Goal: Task Accomplishment & Management: Use online tool/utility

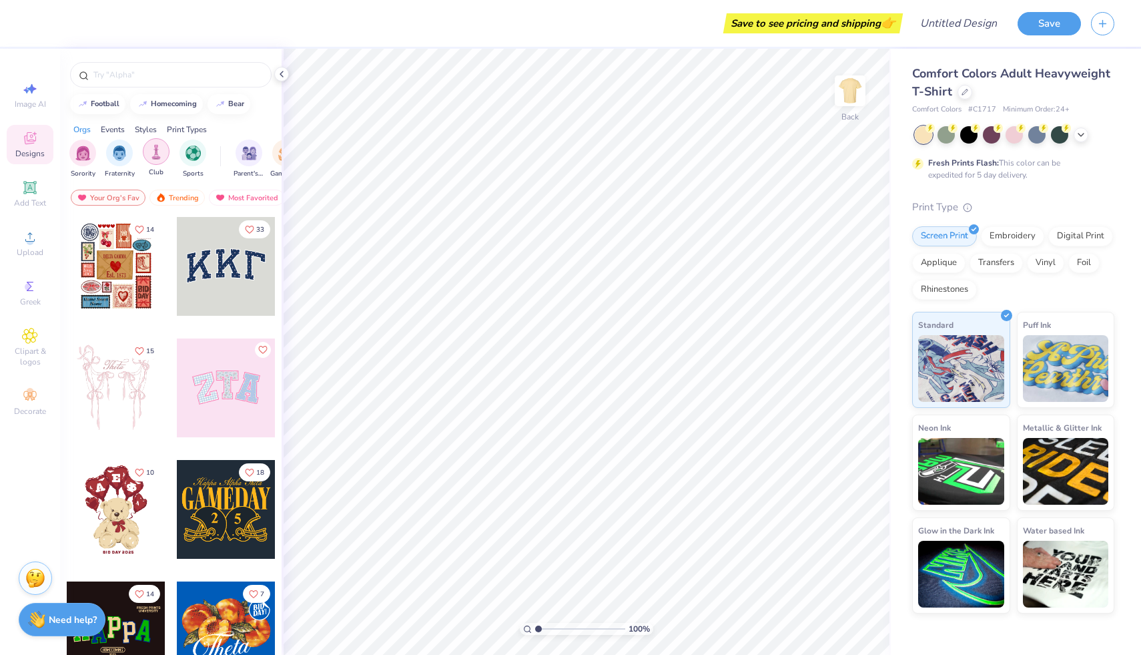
click at [156, 164] on div "filter for Club" at bounding box center [156, 151] width 27 height 27
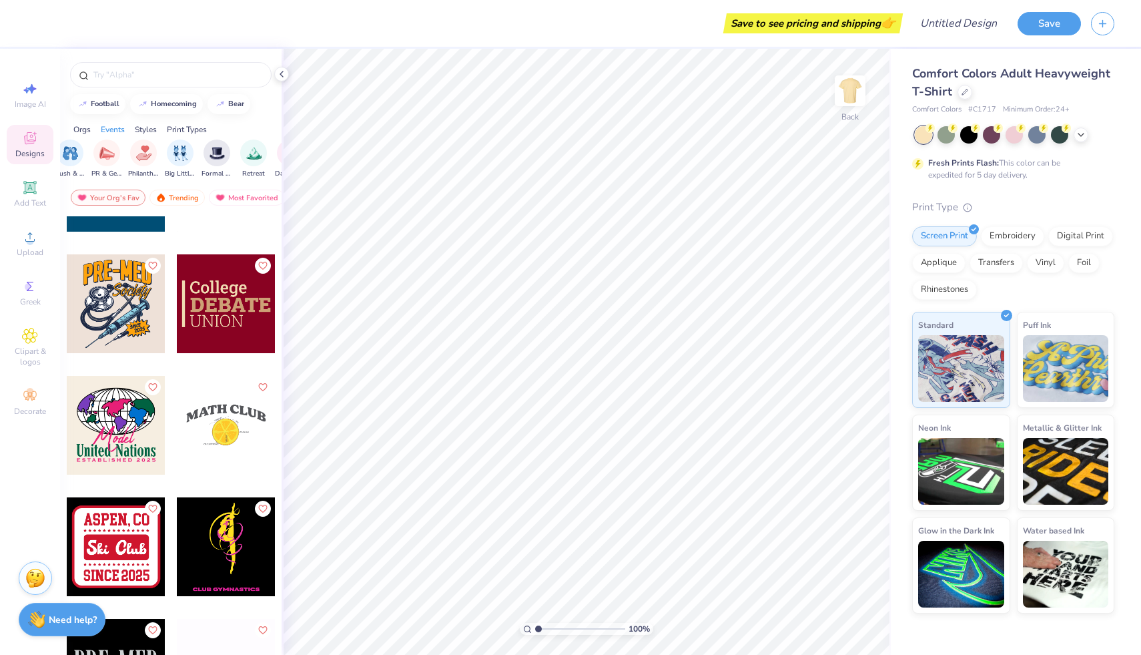
scroll to position [8076, 0]
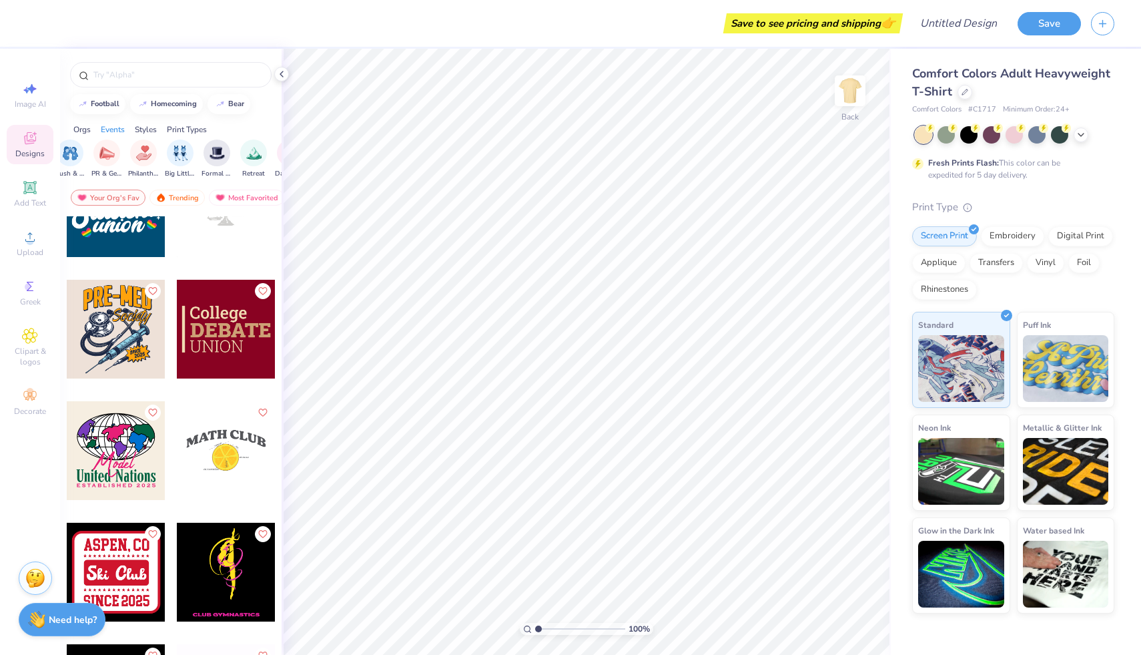
click at [109, 348] on div at bounding box center [116, 329] width 99 height 99
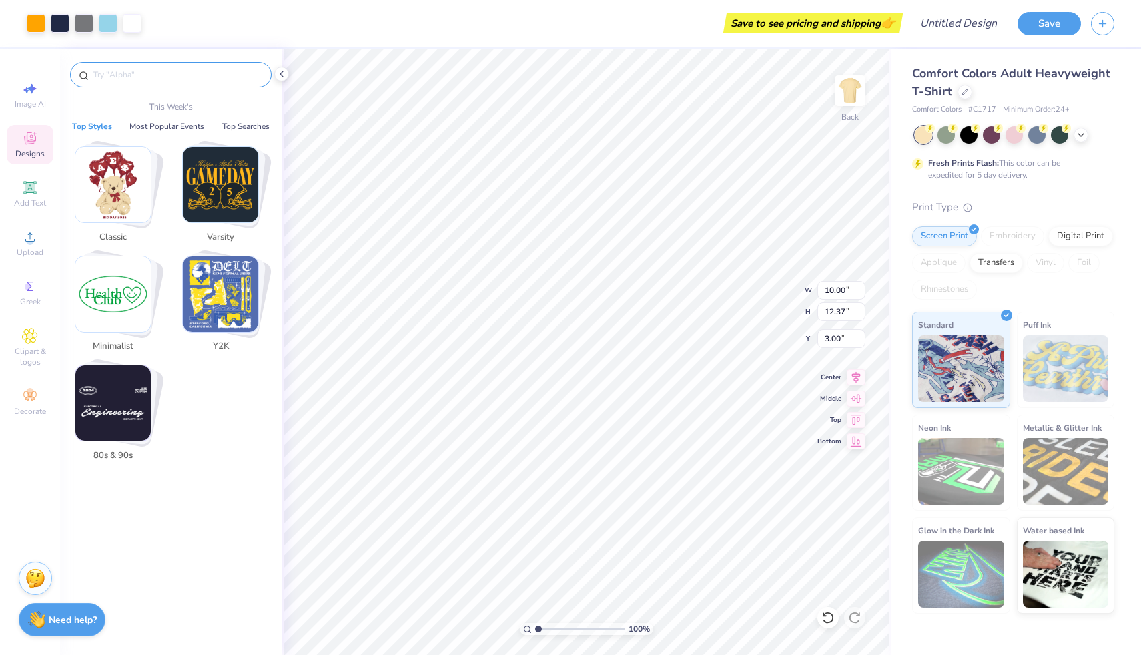
click at [131, 74] on input "text" at bounding box center [177, 74] width 171 height 13
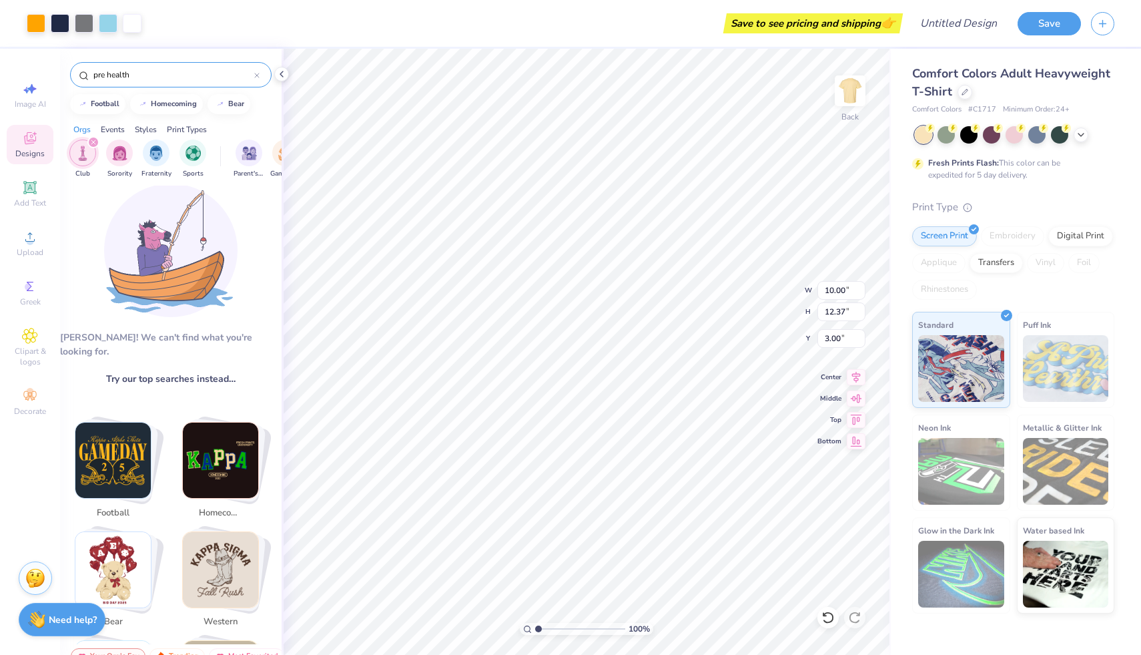
scroll to position [0, 0]
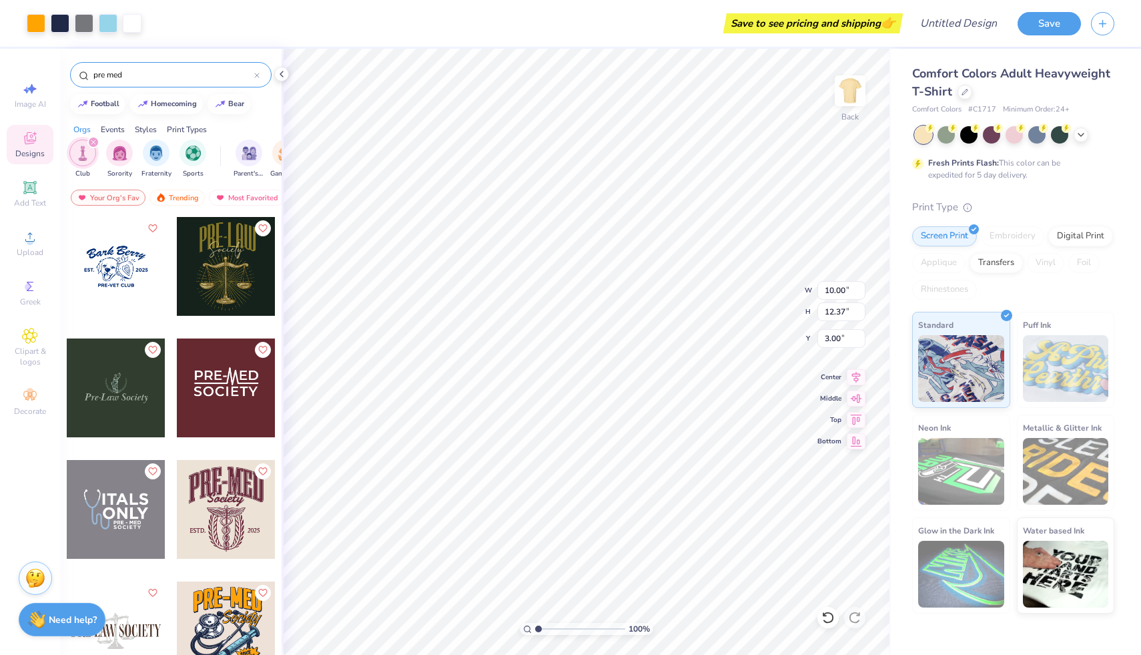
type input "pre med"
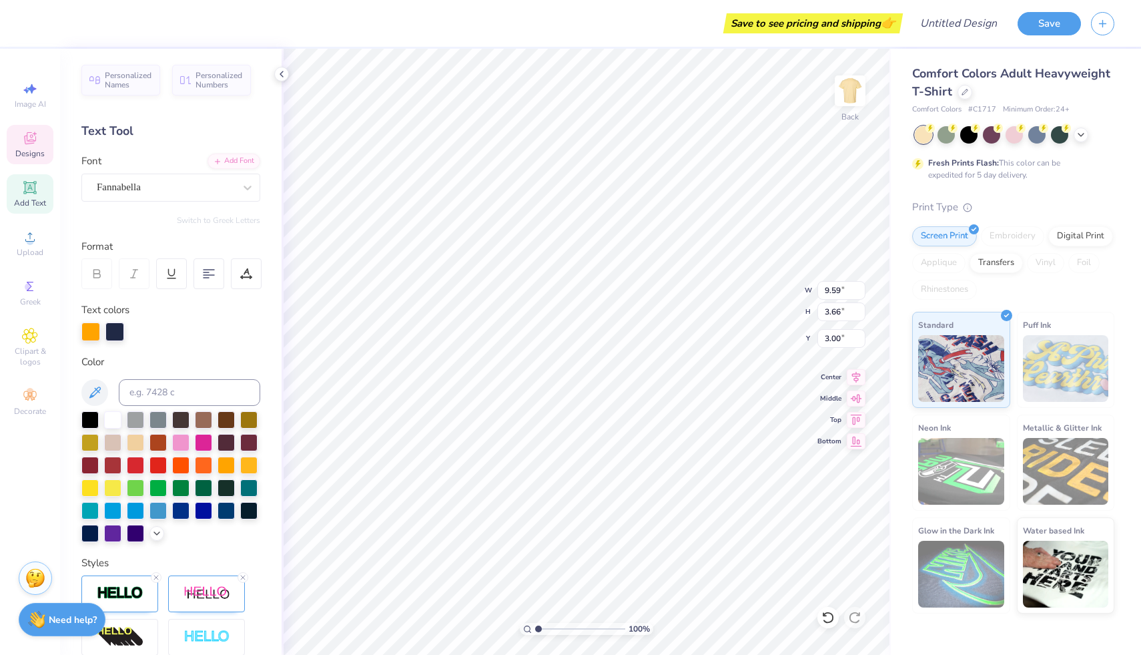
scroll to position [11, 1]
click at [127, 87] on span "Personalized Names" at bounding box center [128, 78] width 47 height 19
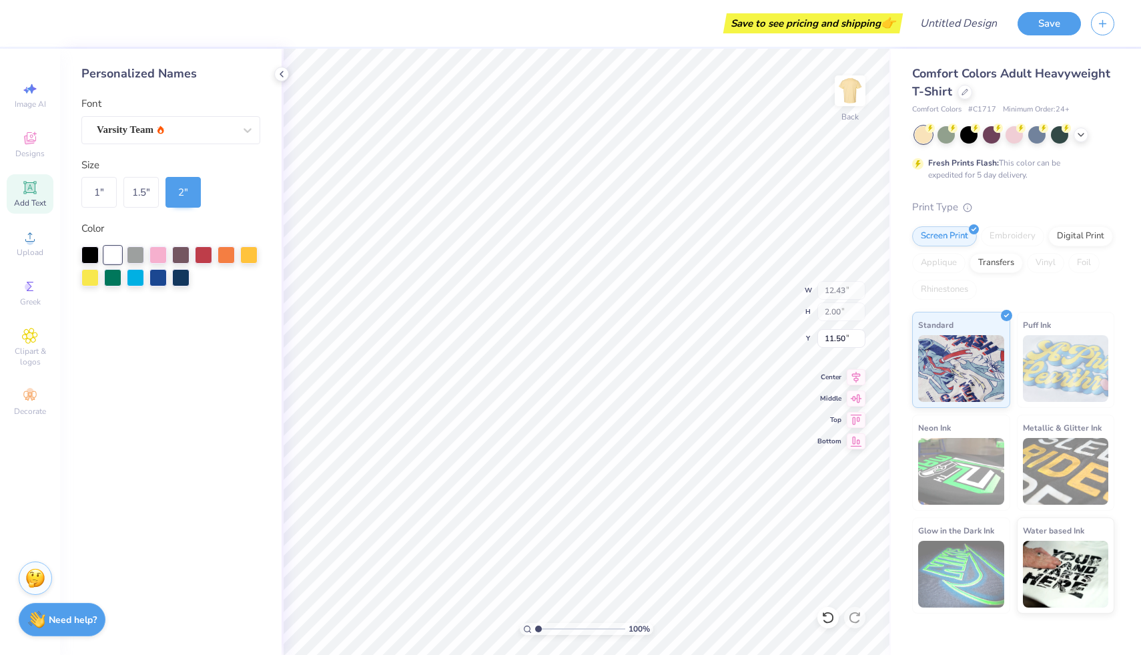
type input "12.43"
type input "2.00"
type input "11.50"
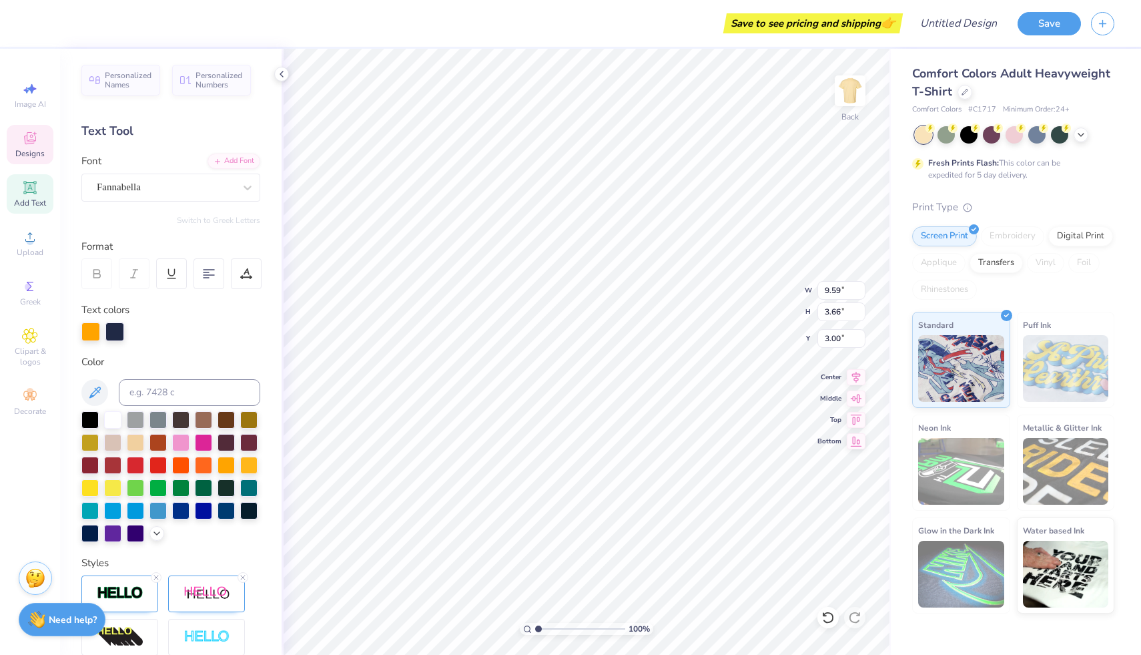
type textarea "Pre-HEalth"
type input "5.54"
type input "2.65"
type input "6.22"
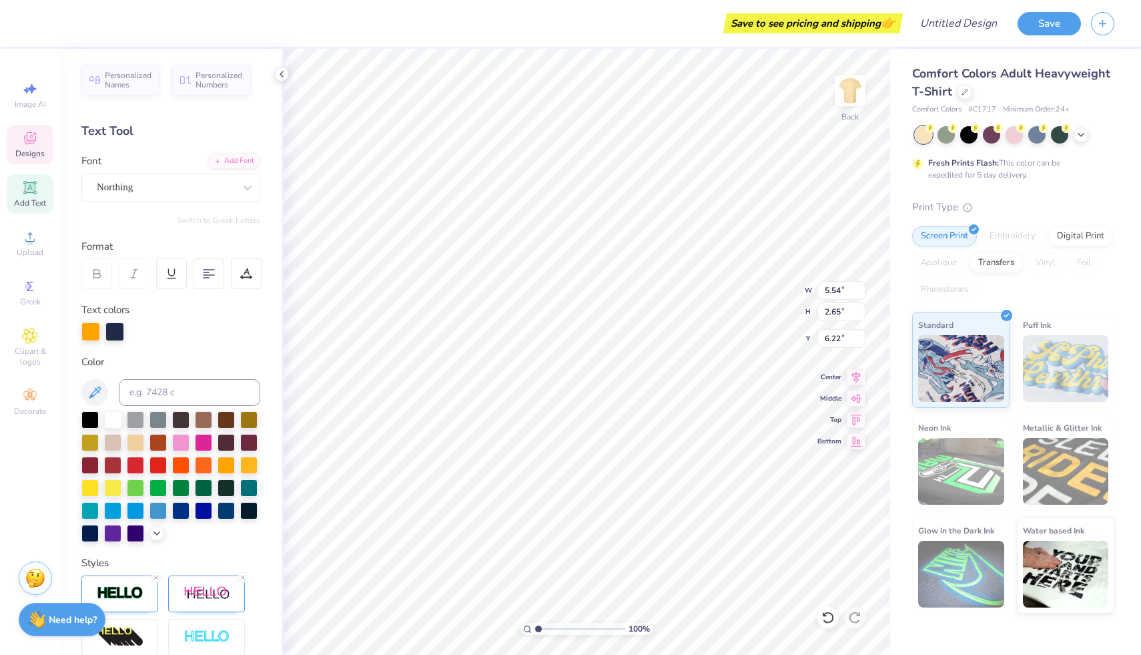
type textarea "[PERSON_NAME]"
type input "9.63"
type input "2.17"
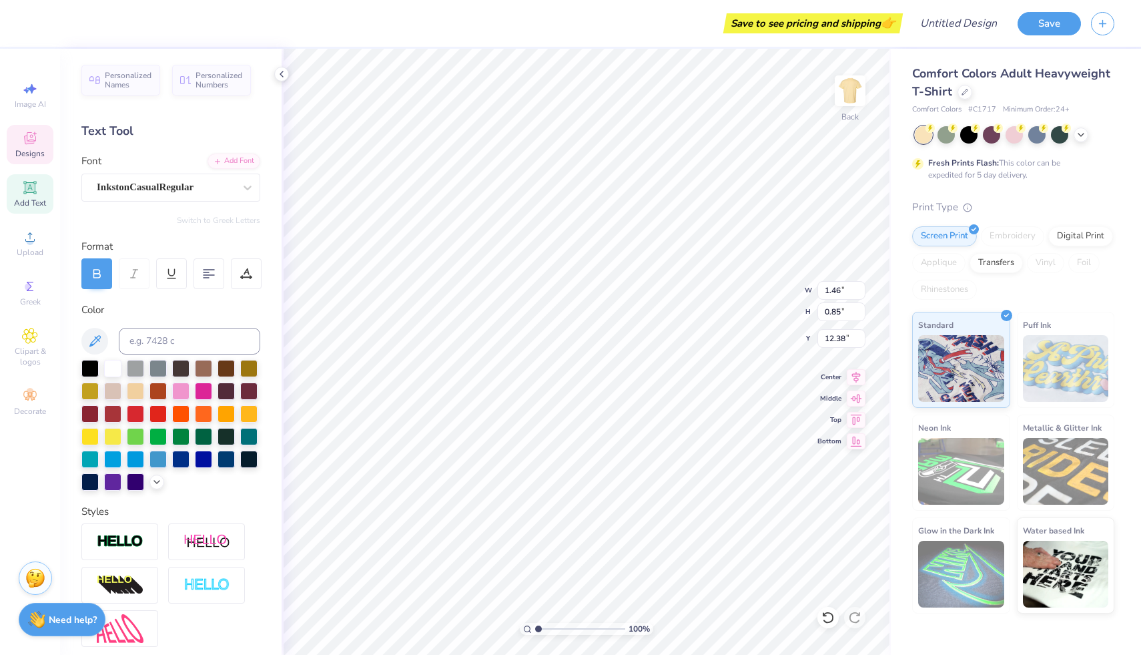
type input "3.43"
type input "2.51"
type input "11.32"
type input "9.68"
type input "9.13"
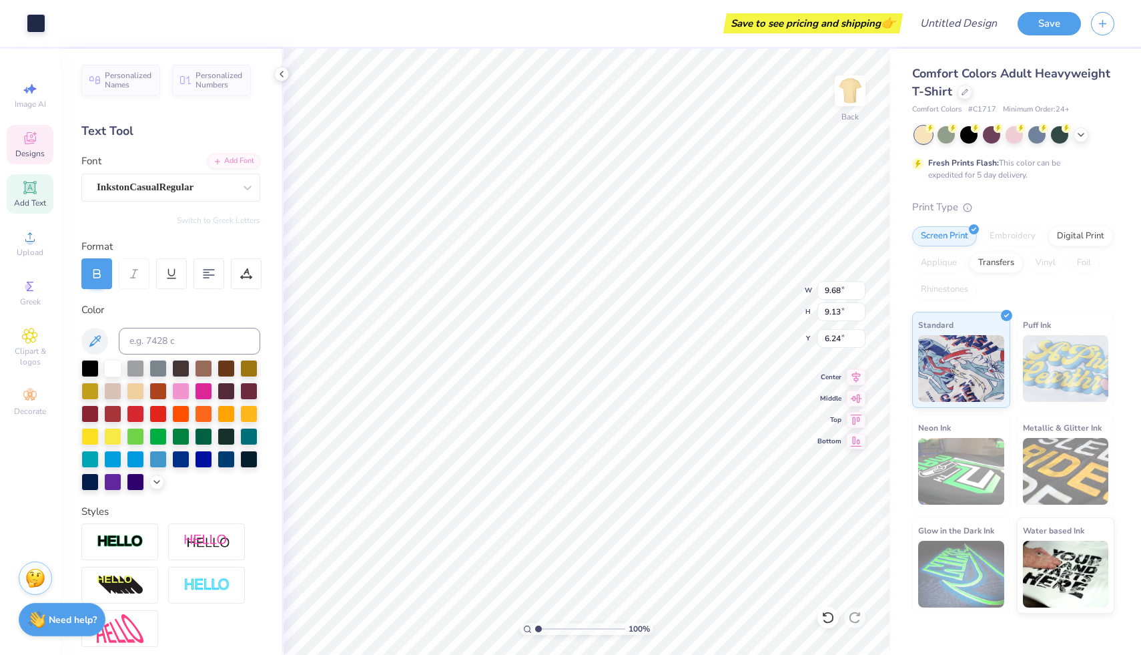
type input "6.35"
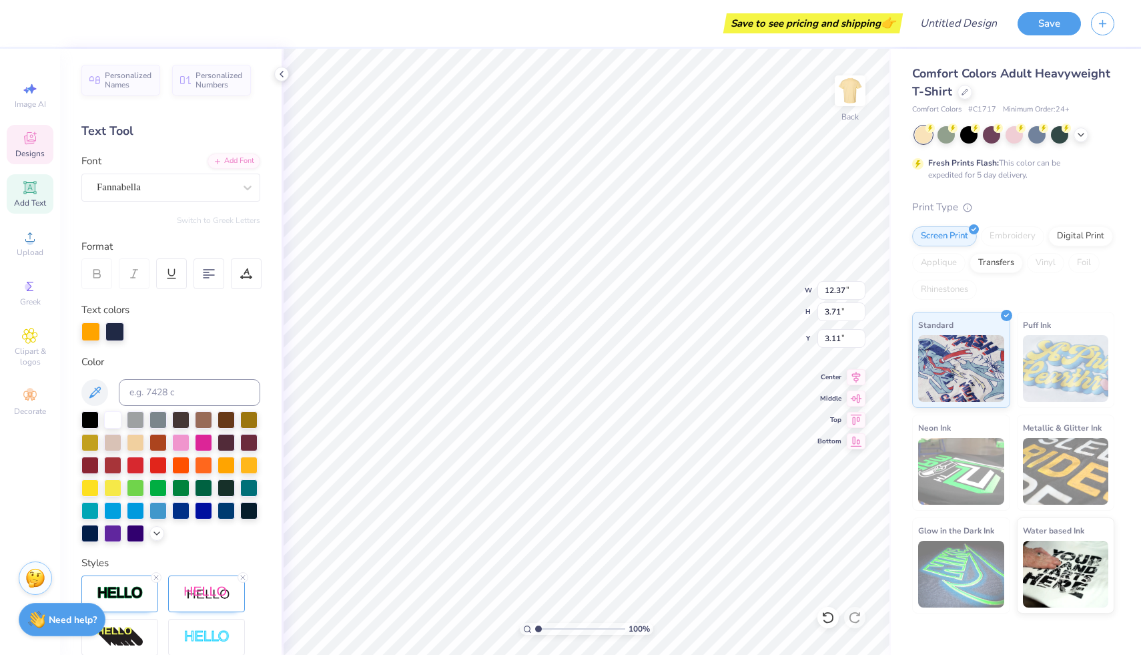
type input "12.37"
type input "3.71"
type input "3.00"
click at [172, 518] on div at bounding box center [180, 509] width 17 height 17
click at [149, 518] on div at bounding box center [157, 509] width 17 height 17
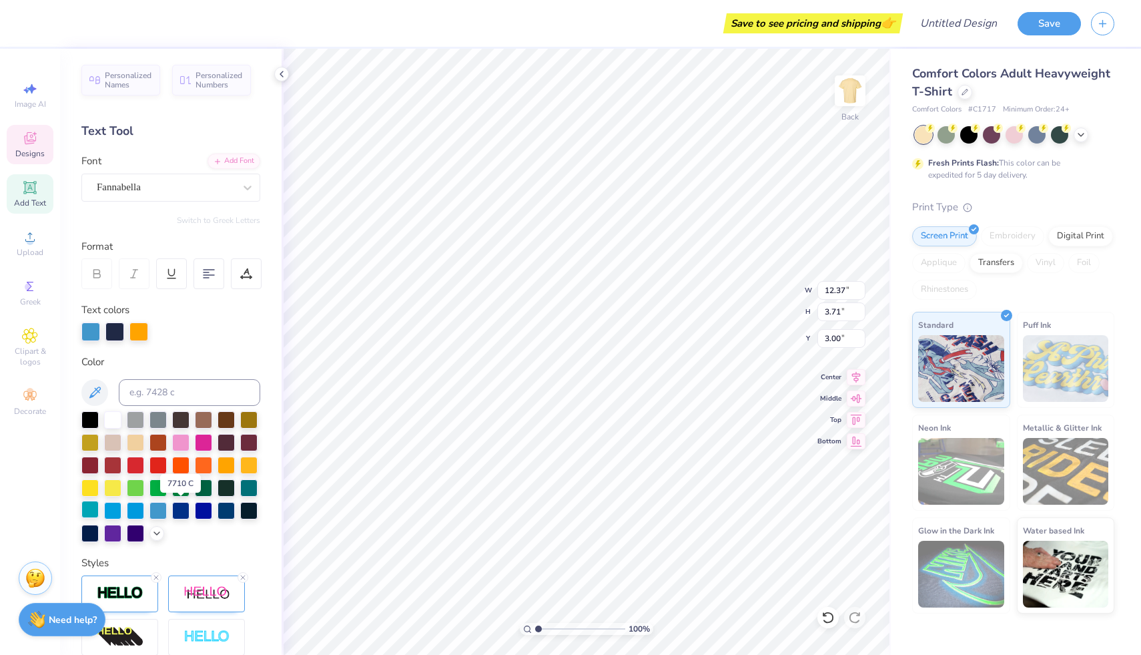
click at [99, 509] on div at bounding box center [89, 509] width 17 height 17
click at [121, 509] on div at bounding box center [112, 509] width 17 height 17
click at [144, 511] on div at bounding box center [135, 509] width 17 height 17
click at [121, 511] on div at bounding box center [112, 509] width 17 height 17
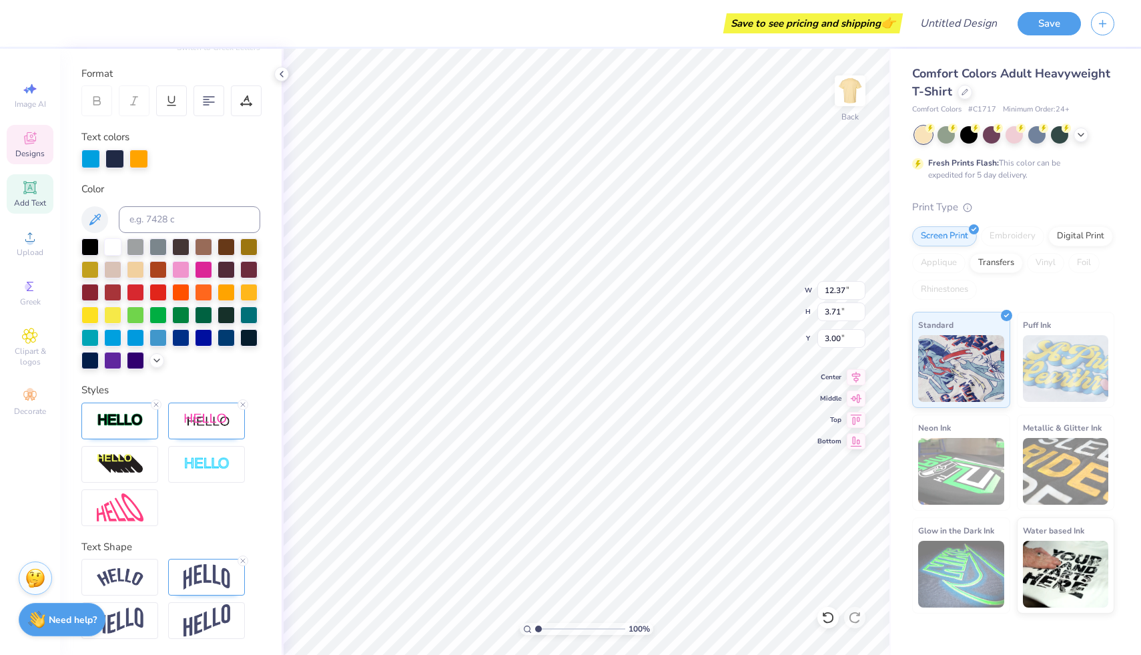
scroll to position [176, 0]
click at [35, 81] on icon at bounding box center [30, 89] width 16 height 16
select select "4"
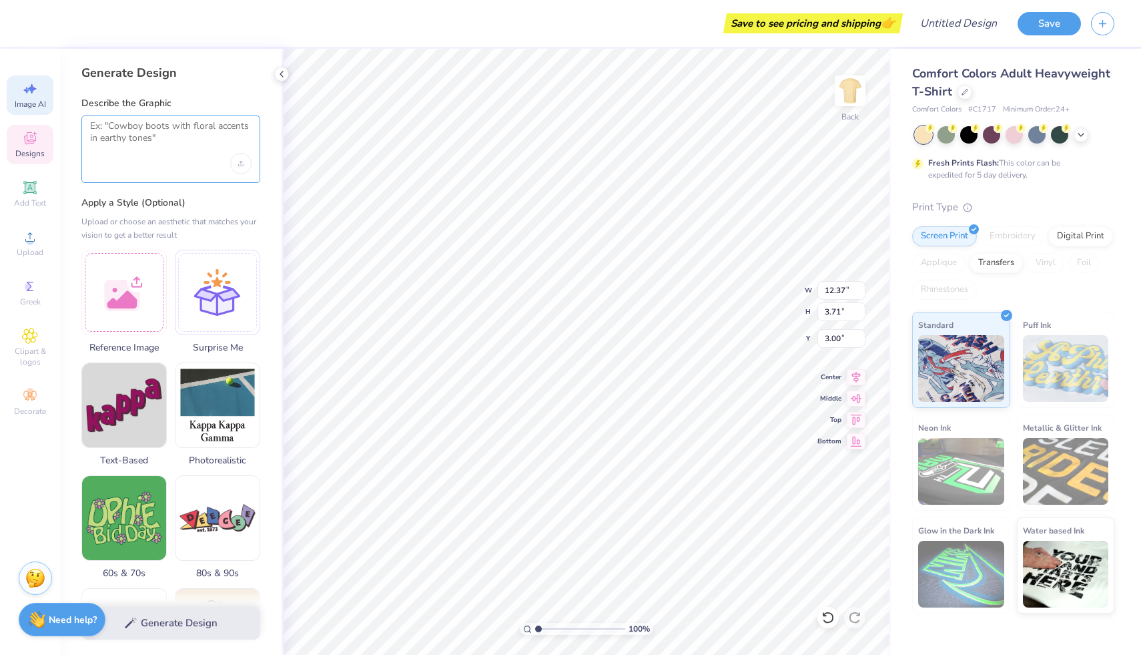
click at [156, 128] on textarea at bounding box center [171, 136] width 162 height 33
click at [561, 17] on div "Save to see pricing and shipping 👉" at bounding box center [468, 23] width 863 height 47
click at [1081, 133] on polyline at bounding box center [1081, 133] width 5 height 3
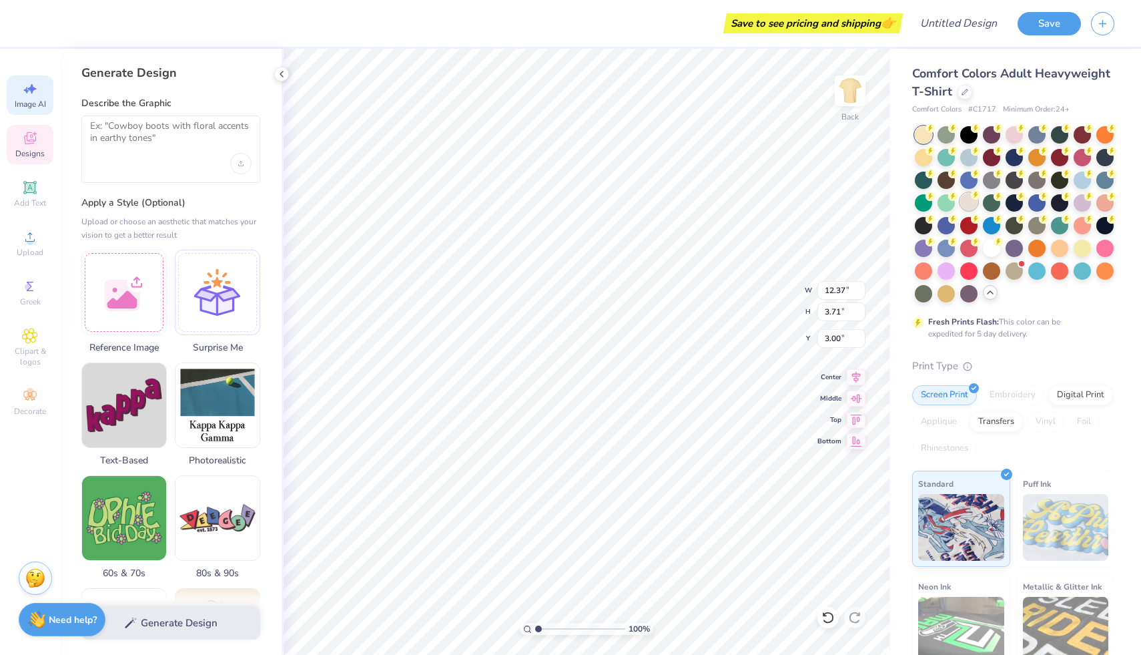
click at [978, 200] on div at bounding box center [968, 201] width 17 height 17
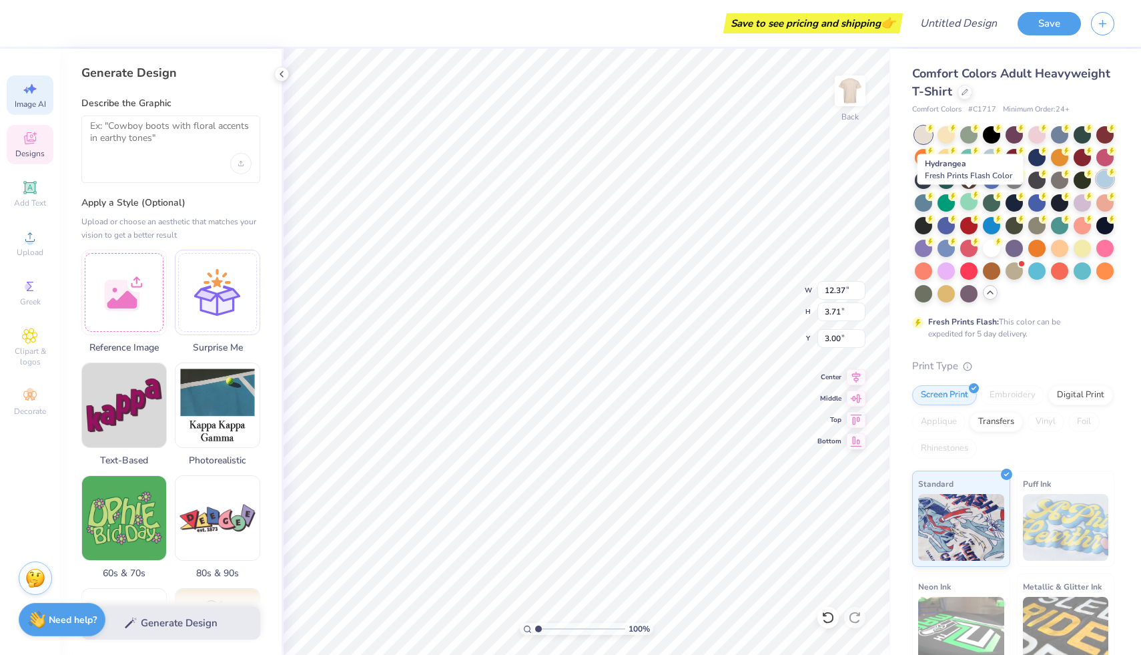
click at [1097, 188] on div at bounding box center [1105, 178] width 17 height 17
click at [856, 84] on img at bounding box center [850, 90] width 53 height 53
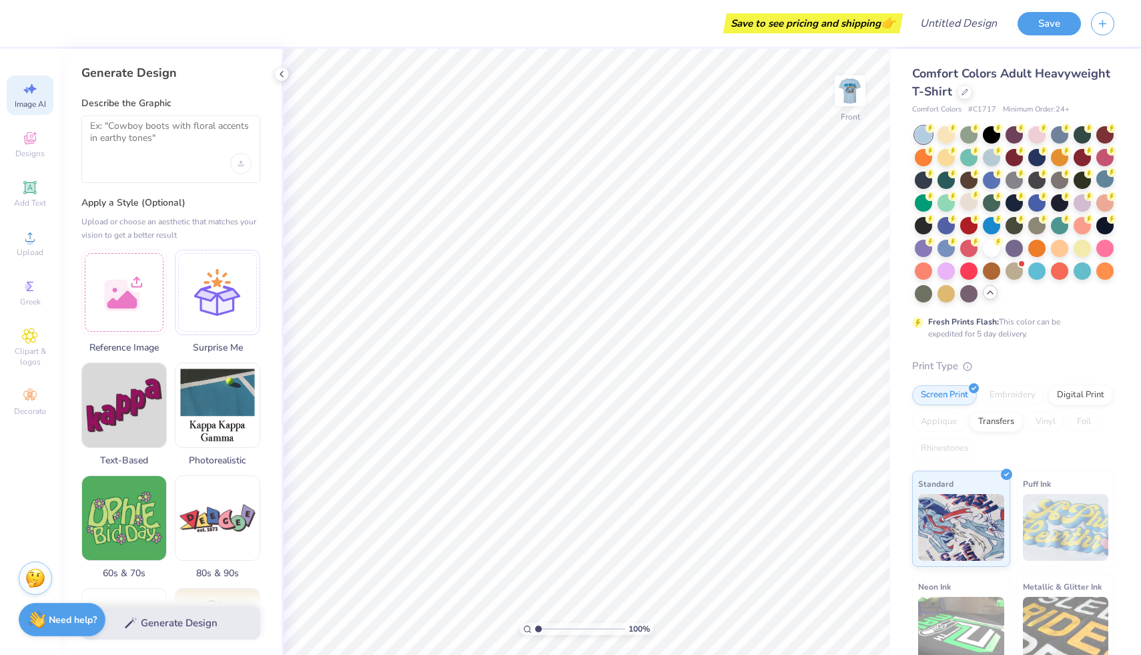
click at [856, 84] on img at bounding box center [850, 90] width 27 height 27
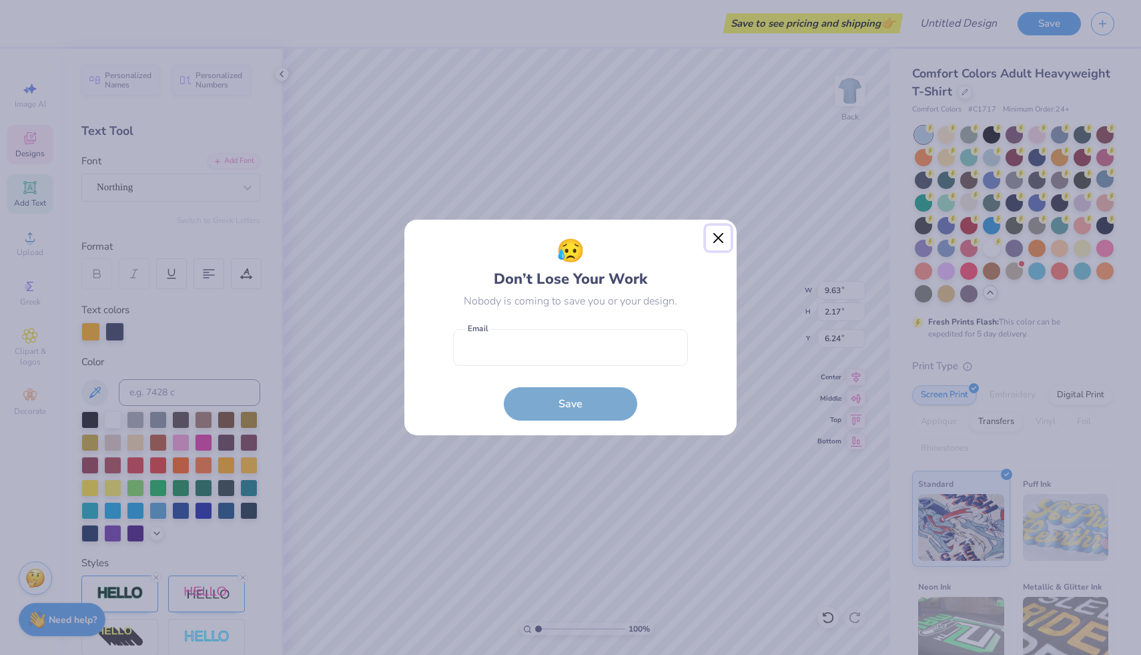
click at [717, 238] on button "Close" at bounding box center [718, 238] width 25 height 25
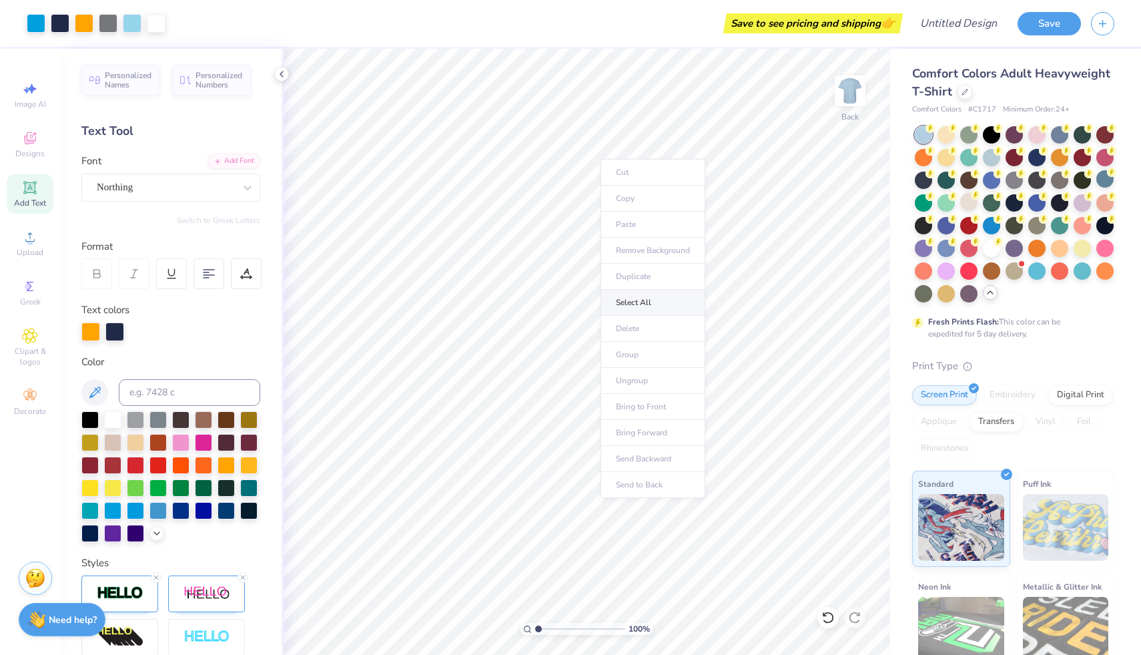
click at [627, 298] on li "Select All" at bounding box center [653, 303] width 105 height 26
click at [645, 293] on li "Select All" at bounding box center [676, 299] width 105 height 26
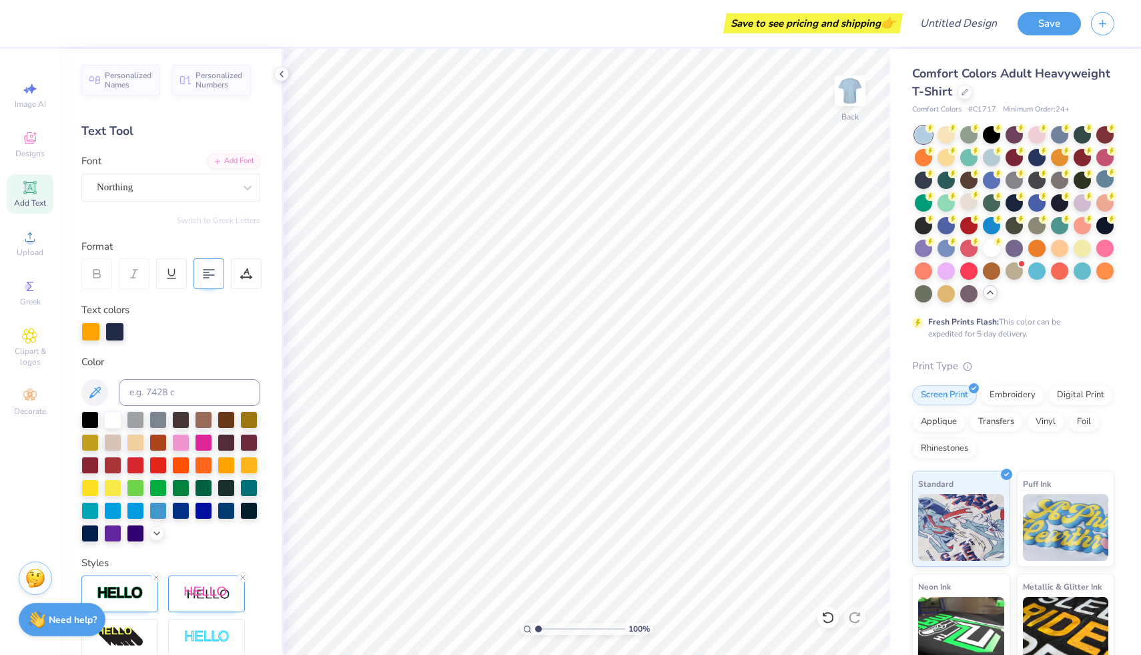
click at [861, 83] on img at bounding box center [850, 90] width 27 height 27
click at [27, 143] on icon at bounding box center [30, 138] width 12 height 12
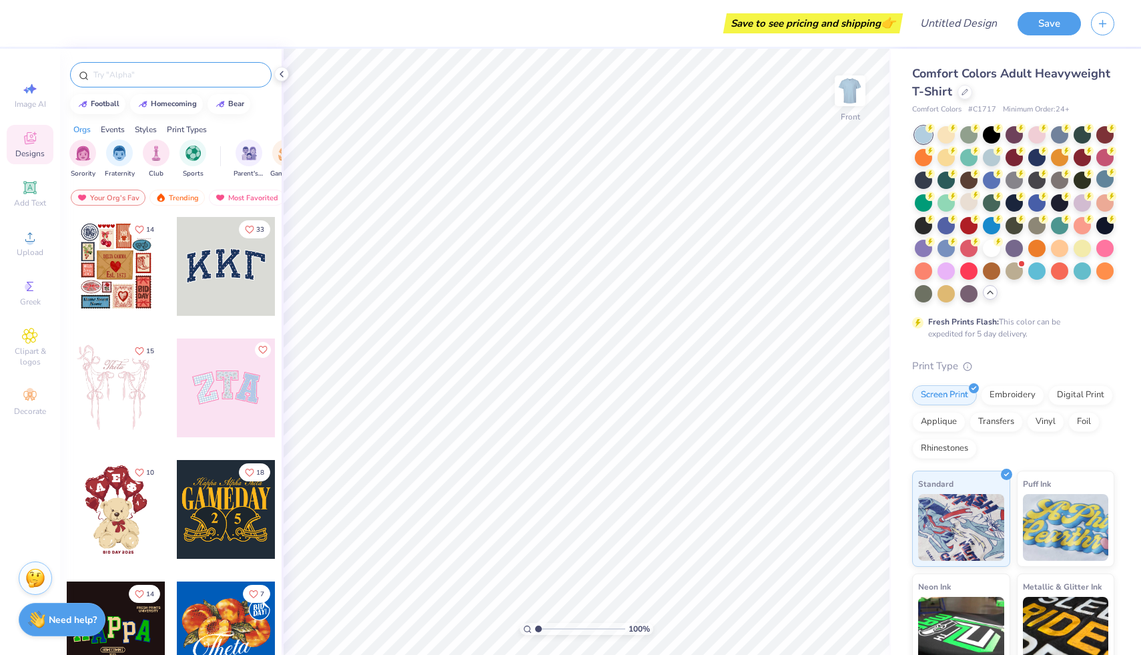
click at [141, 71] on input "text" at bounding box center [177, 74] width 171 height 13
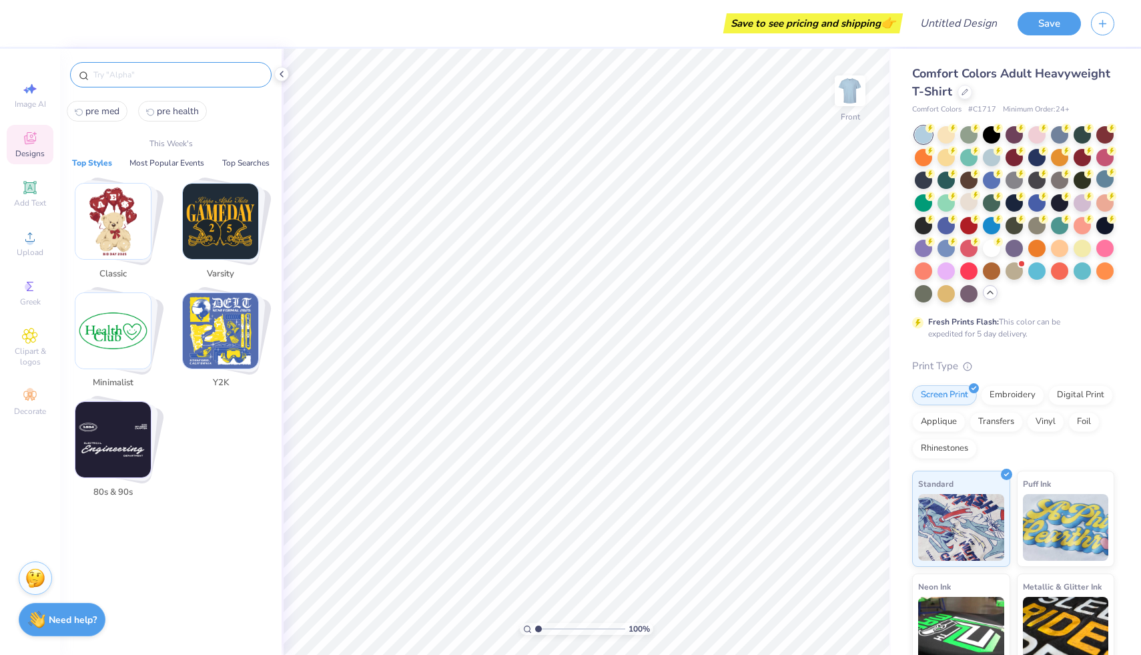
click at [98, 112] on span "pre med" at bounding box center [102, 111] width 34 height 13
type input "pre med"
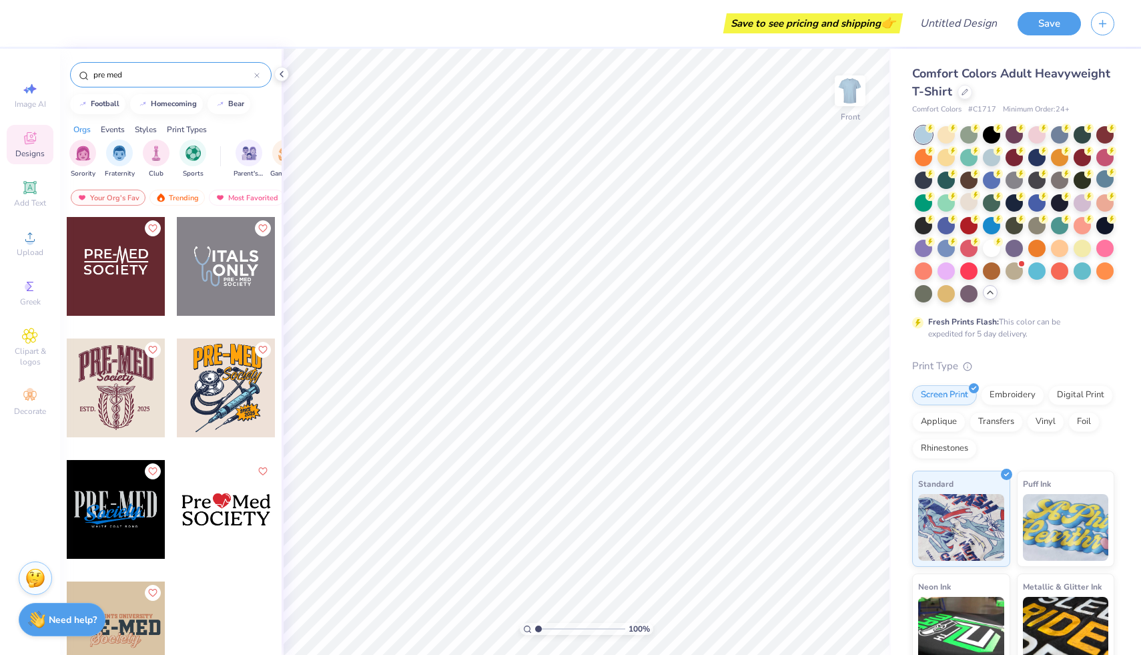
click at [229, 386] on div at bounding box center [226, 387] width 99 height 99
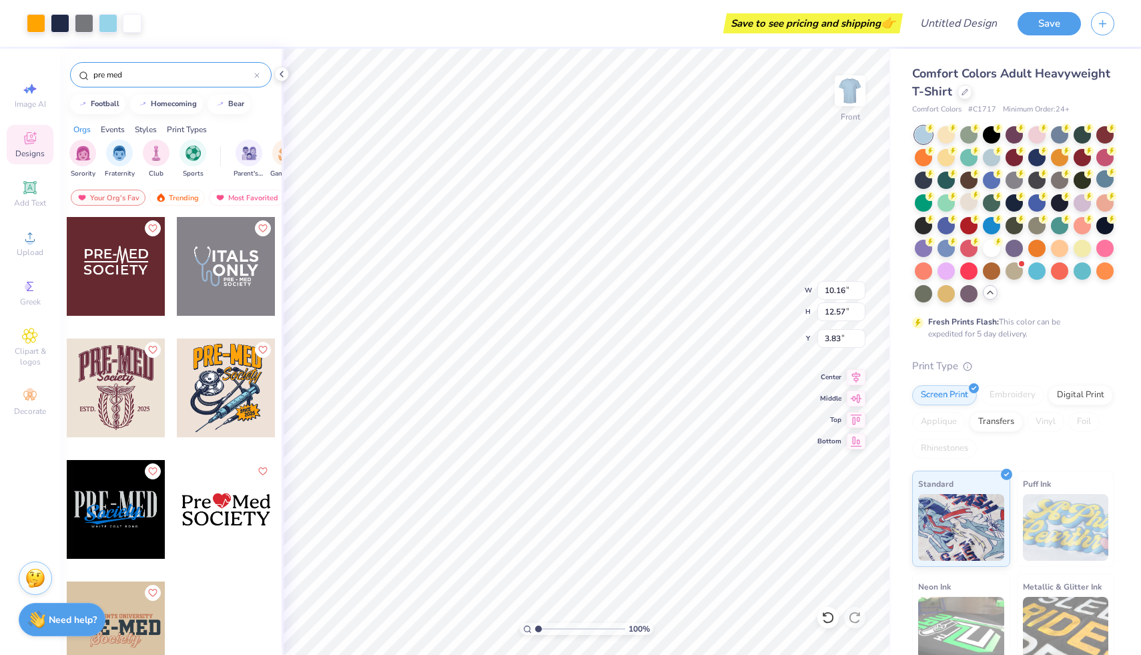
type input "3.83"
type input "9.74"
type input "3.72"
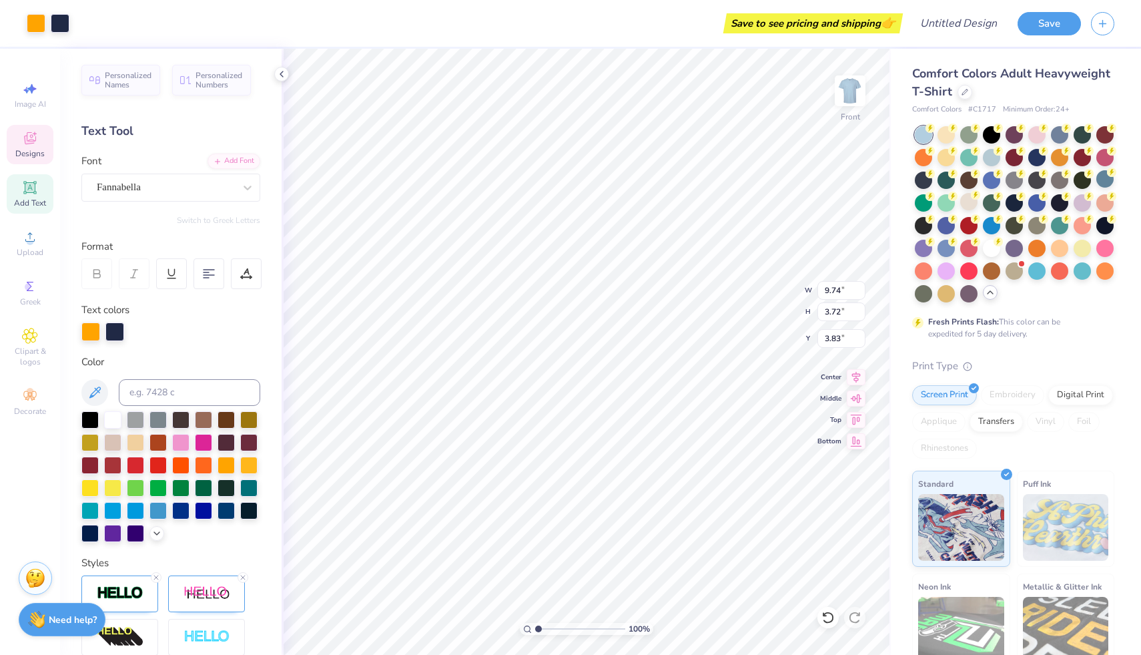
type input "3.94"
type textarea "Pre-Health"
type input "5.63"
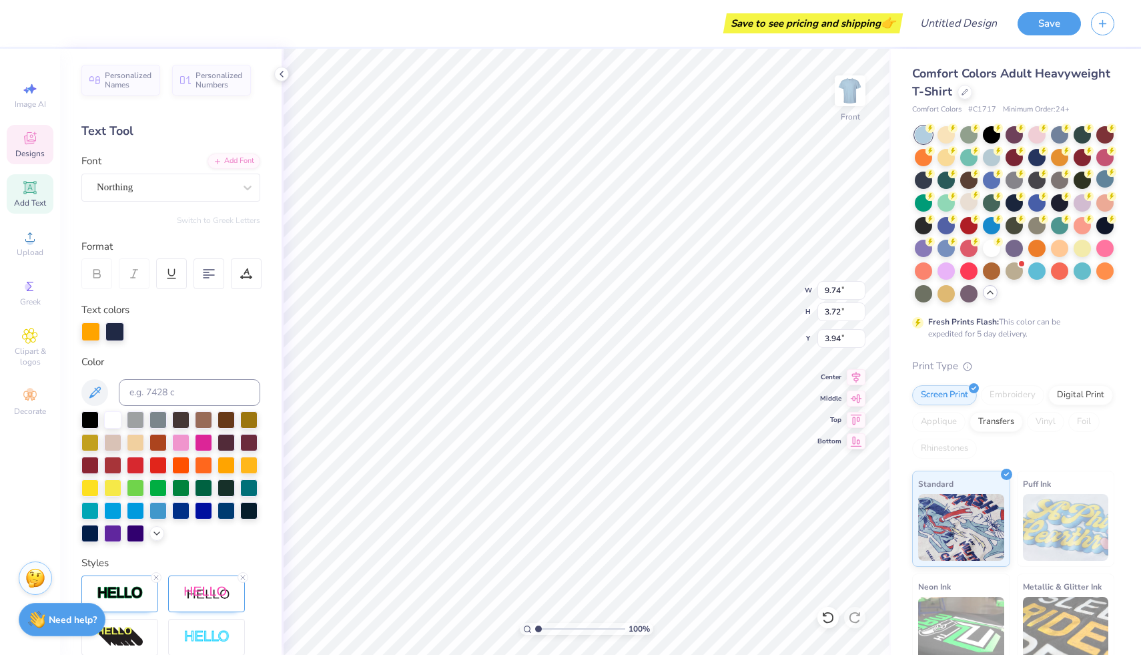
type input "2.70"
type input "7.11"
type textarea "[PERSON_NAME]"
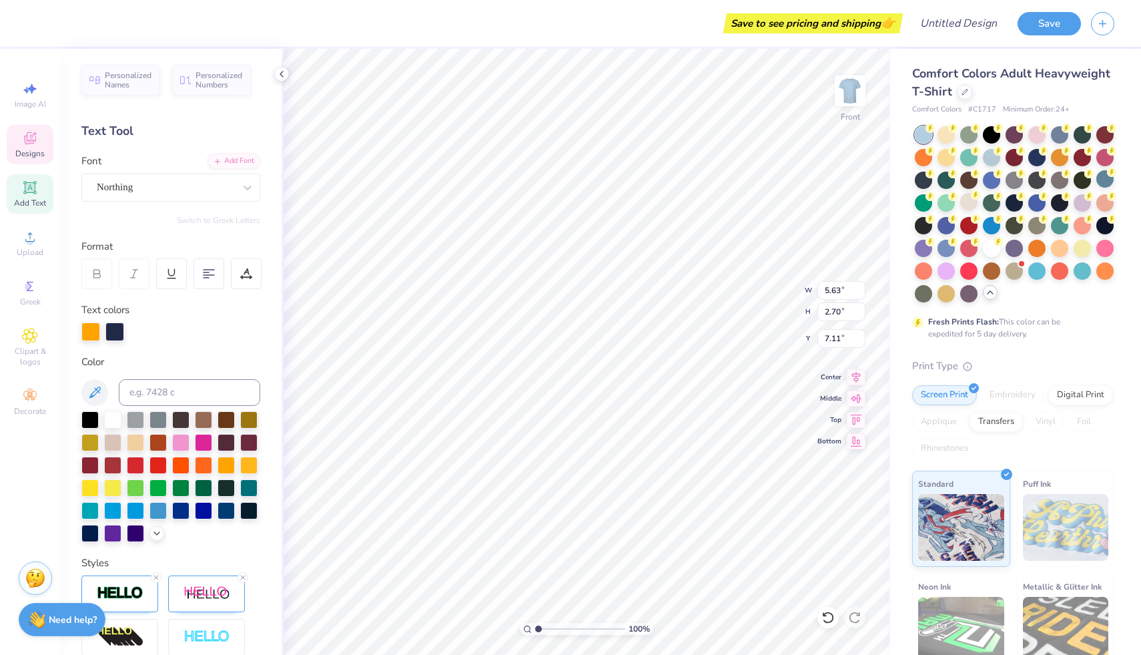
type input "12.20"
type input "2.74"
type input "7.08"
type input "9.66"
type input "2.17"
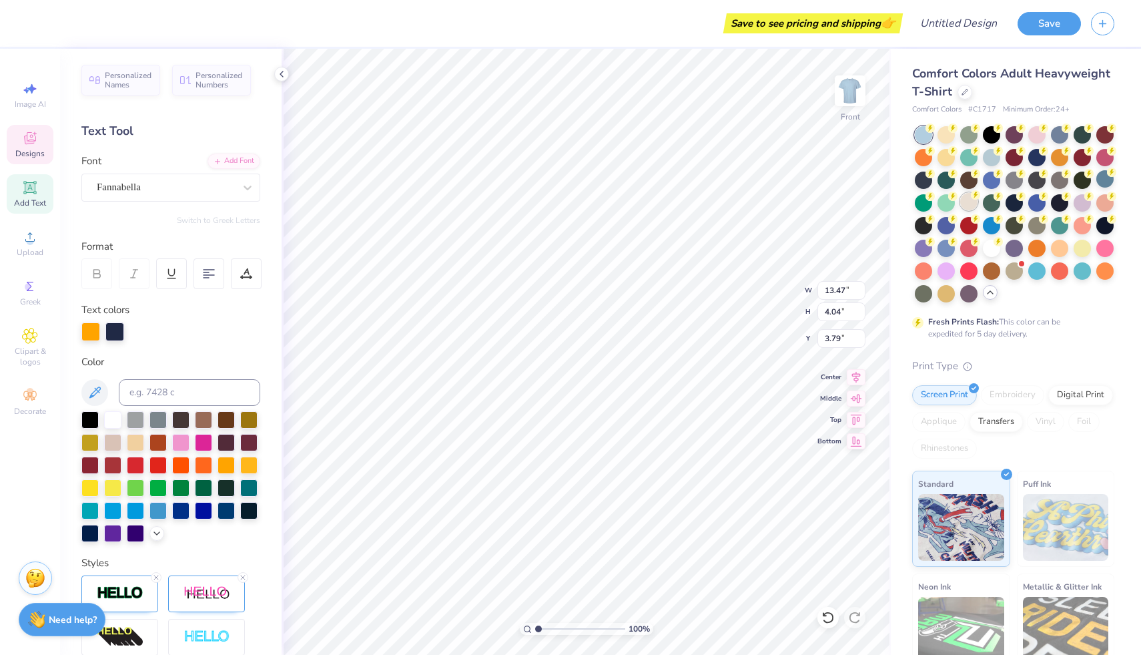
click at [978, 206] on div at bounding box center [968, 201] width 17 height 17
click at [218, 473] on div at bounding box center [226, 463] width 17 height 17
click at [195, 473] on div at bounding box center [203, 463] width 17 height 17
type input "9.66"
type input "2.17"
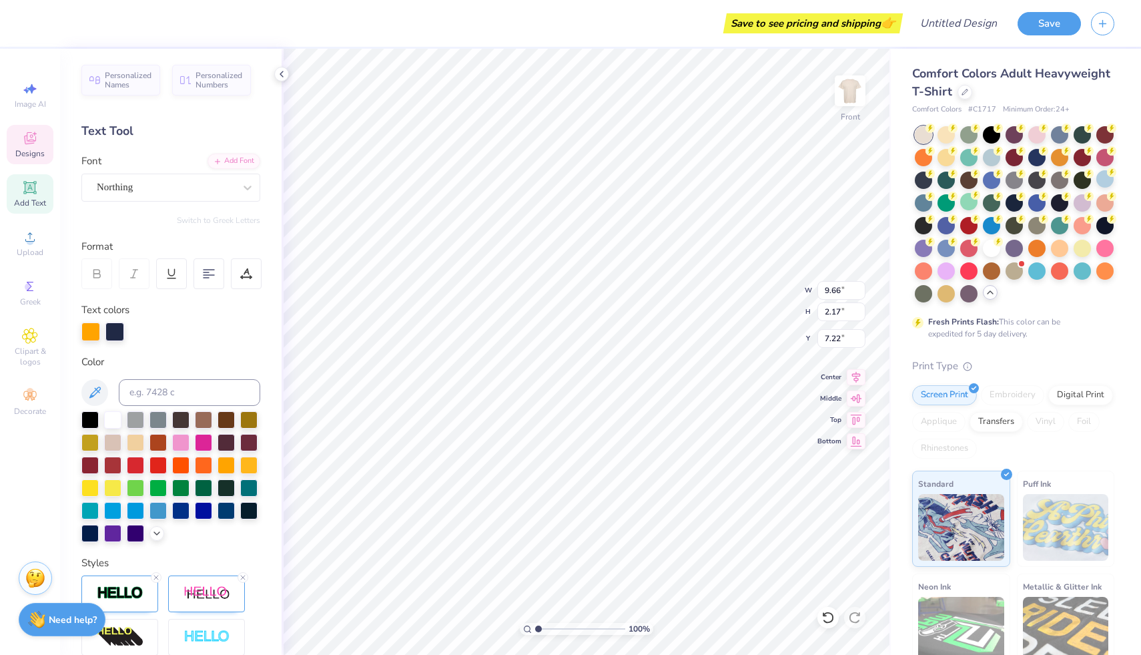
type input "7.22"
click at [195, 473] on div at bounding box center [203, 463] width 17 height 17
type input "3.49"
type input "2.55"
type input "12.47"
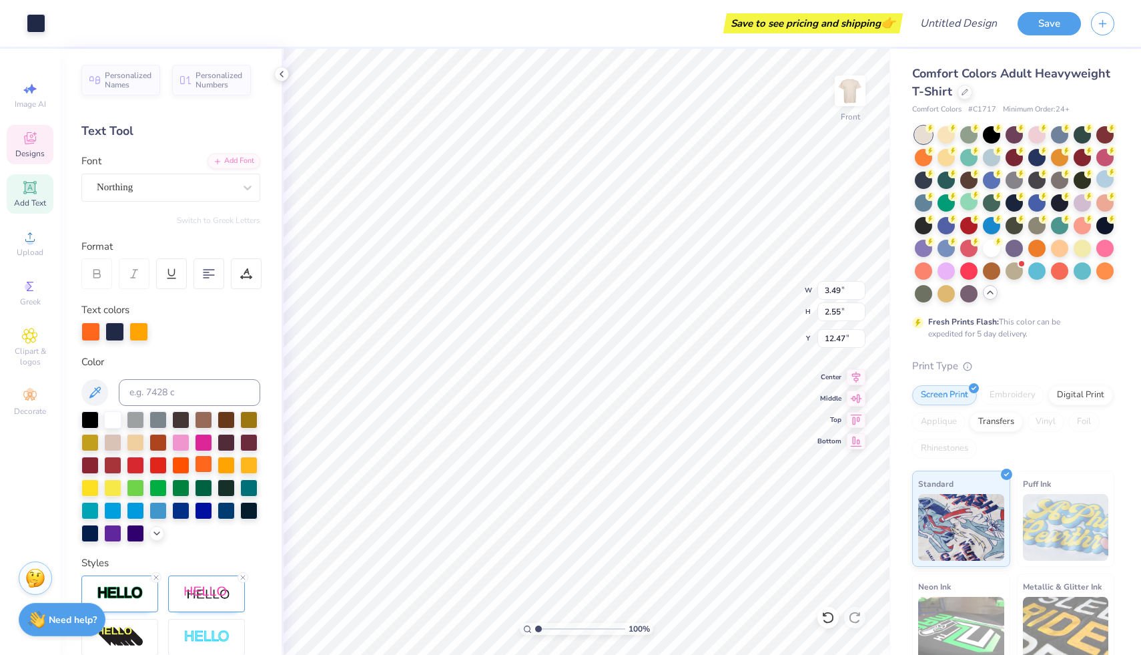
click at [195, 473] on div at bounding box center [203, 463] width 17 height 17
type input "3.35"
type input "2.42"
type input "12.36"
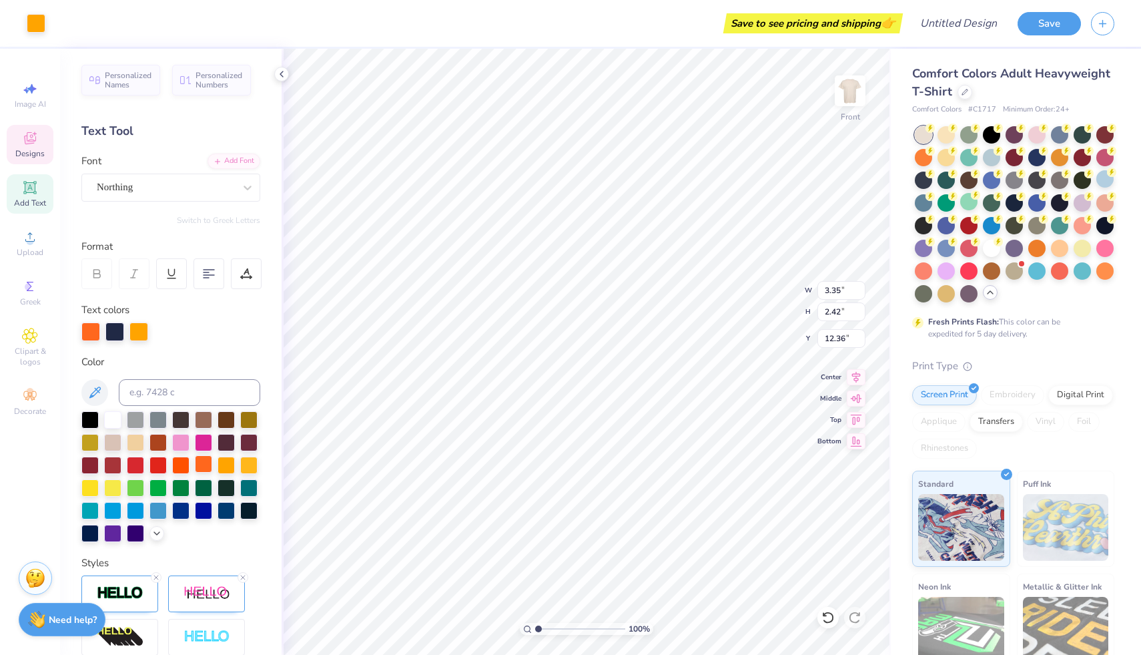
click at [195, 473] on div at bounding box center [203, 463] width 17 height 17
type input "12.54"
click at [195, 473] on div at bounding box center [203, 463] width 17 height 17
click at [37, 23] on div at bounding box center [36, 22] width 19 height 19
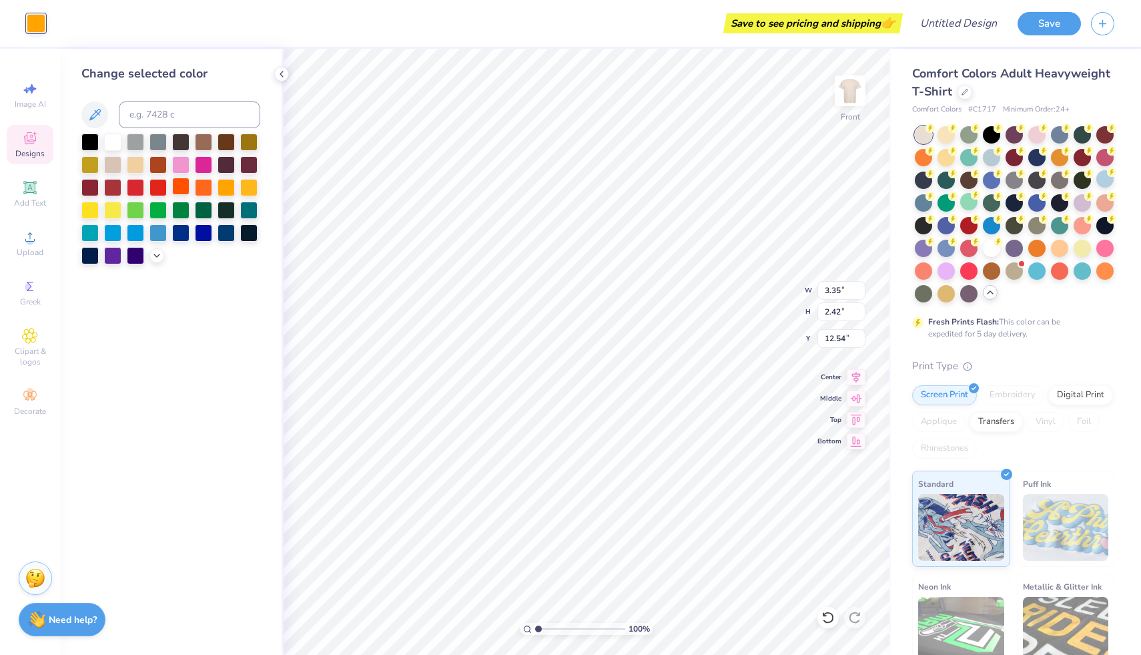
click at [183, 185] on div at bounding box center [180, 186] width 17 height 17
click at [826, 617] on icon at bounding box center [828, 617] width 13 height 13
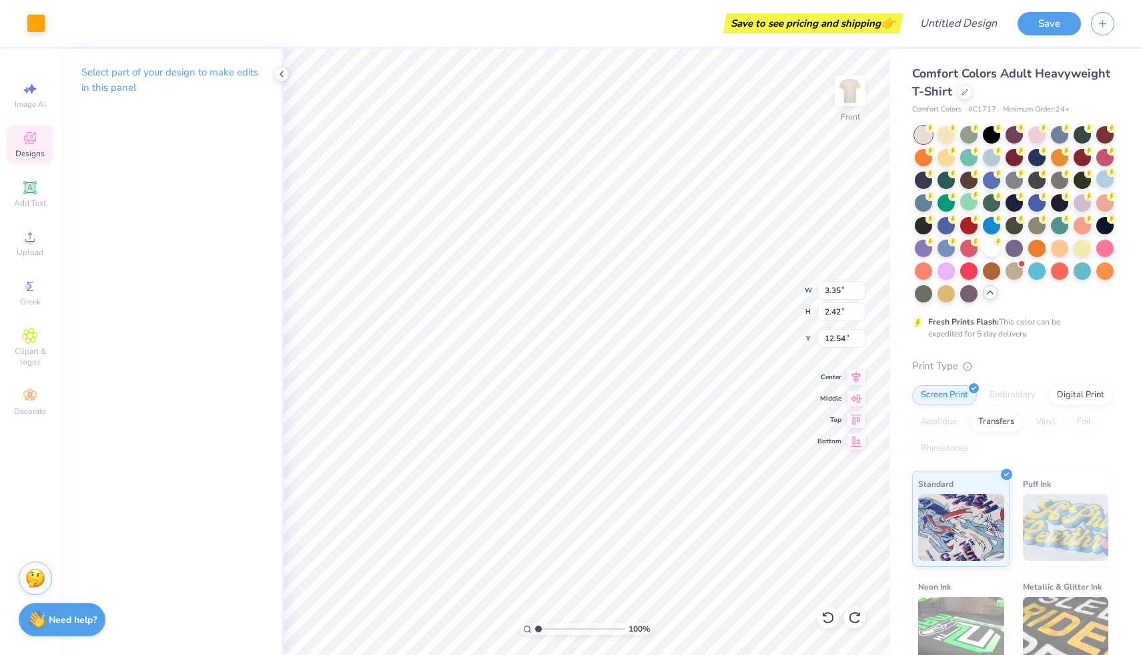
type input "1.48"
type input "0.86"
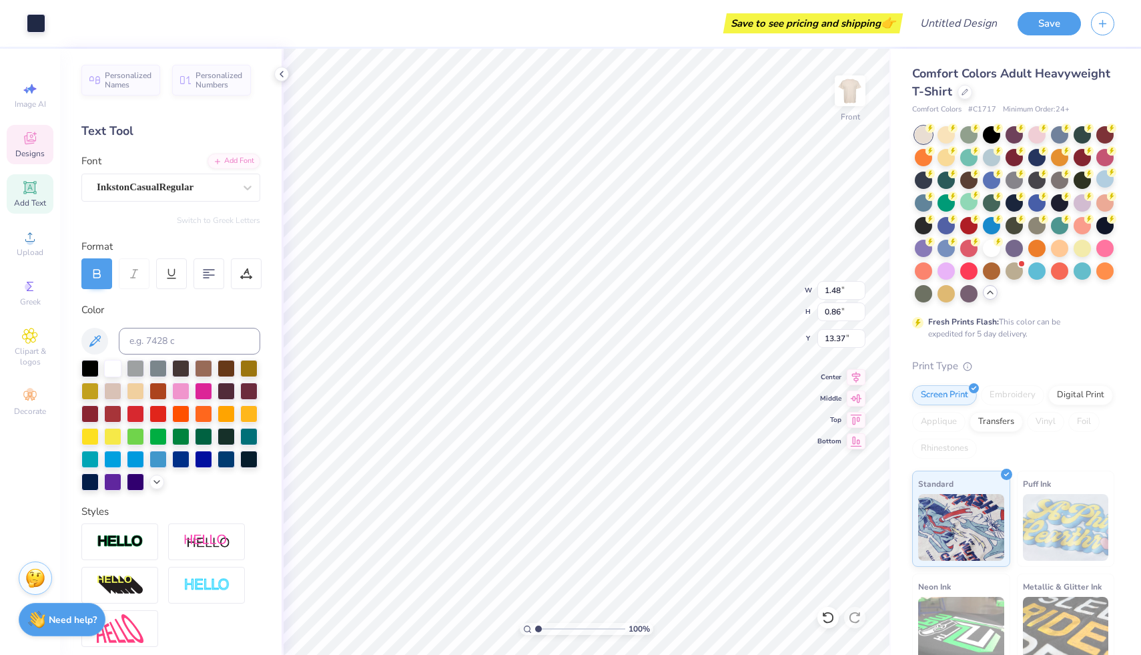
type input "13.32"
click at [25, 145] on icon at bounding box center [30, 138] width 16 height 16
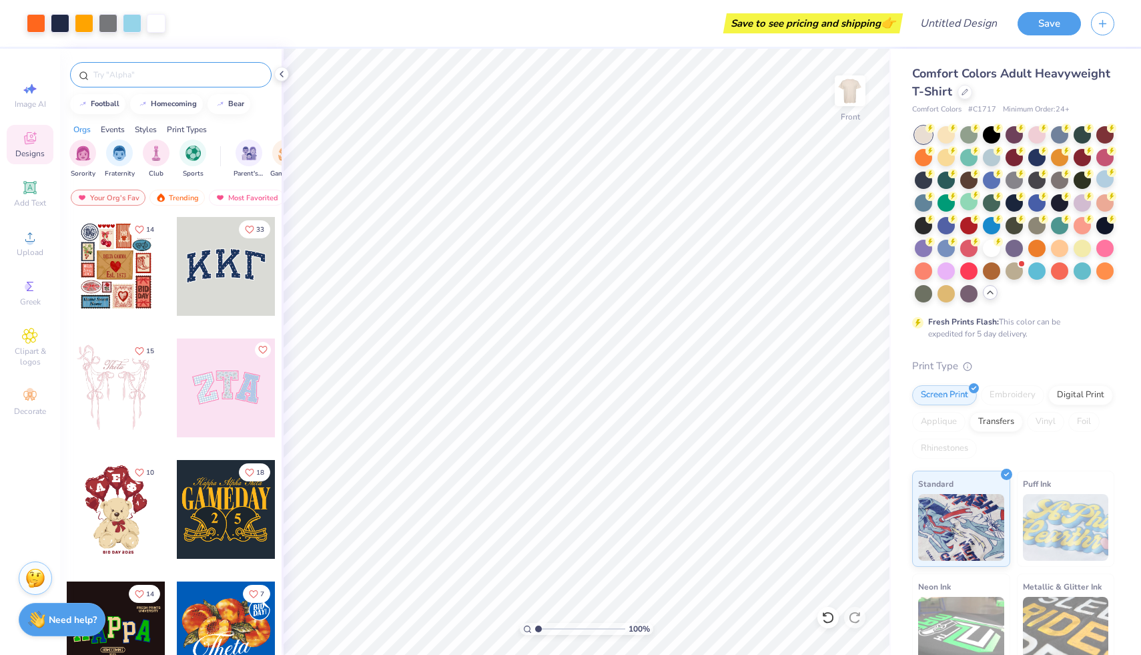
click at [139, 79] on input "text" at bounding box center [177, 74] width 171 height 13
type input "health"
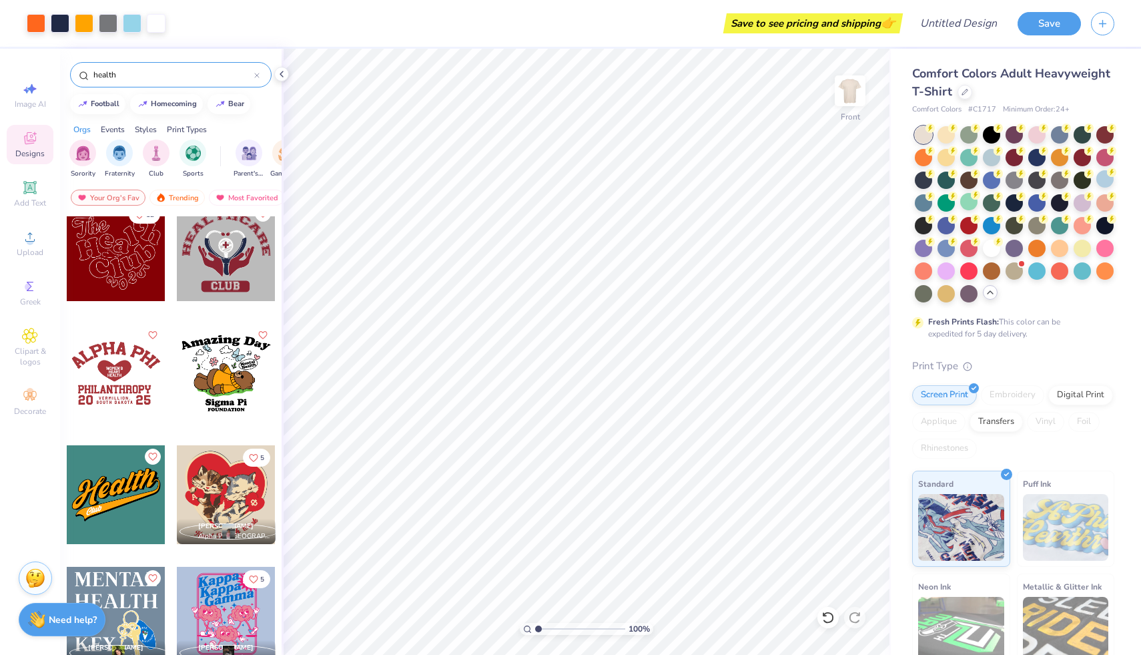
scroll to position [0, 0]
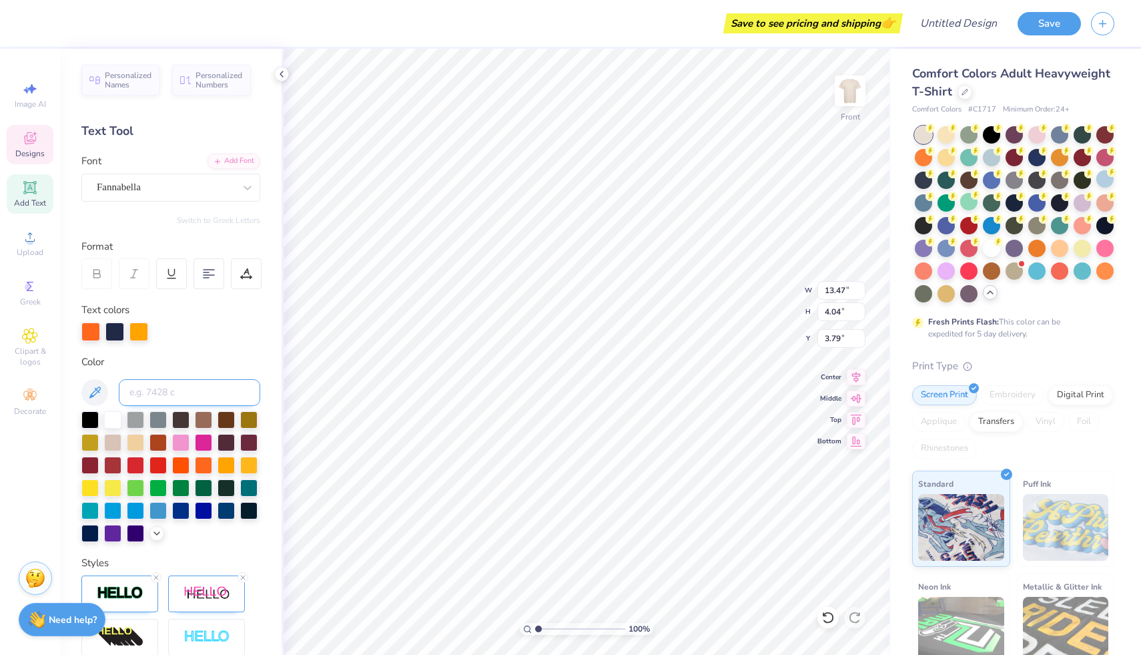
click at [178, 385] on input at bounding box center [189, 392] width 141 height 27
click at [193, 372] on div "Color #1d3e7f" at bounding box center [170, 448] width 179 height 188
click at [193, 351] on div "Personalized Names Personalized Numbers Text Tool Add Font Font Fannabella Swit…" at bounding box center [171, 352] width 222 height 606
click at [98, 389] on icon at bounding box center [95, 392] width 16 height 16
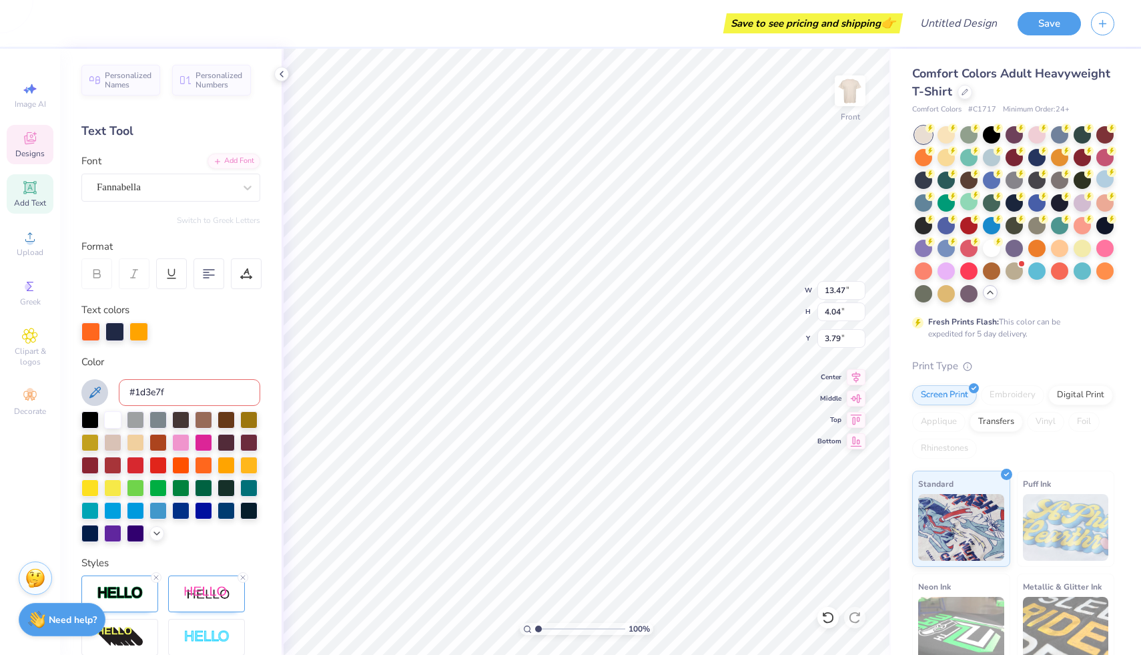
click at [179, 394] on input "#1d3e7f" at bounding box center [189, 392] width 141 height 27
click at [135, 399] on input "#1d3e7f" at bounding box center [189, 392] width 141 height 27
click at [135, 383] on input "#1d3e7f" at bounding box center [189, 392] width 141 height 27
click at [135, 388] on input "#1d3e7f" at bounding box center [189, 392] width 141 height 27
type input "1d3e7f"
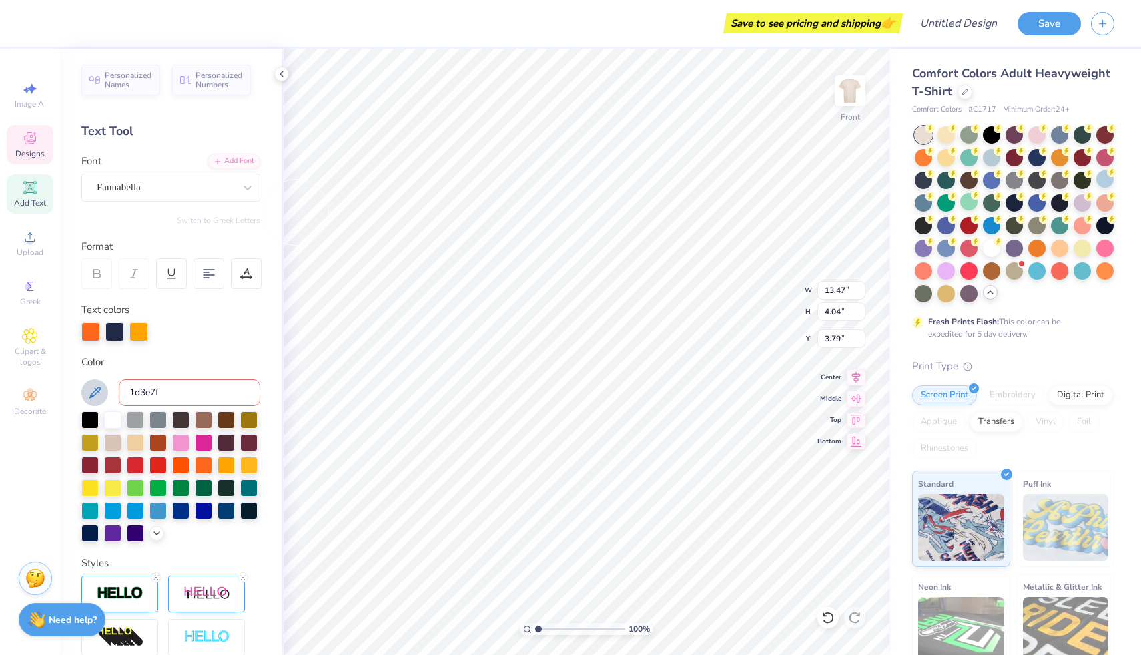
click at [224, 325] on div at bounding box center [170, 331] width 179 height 19
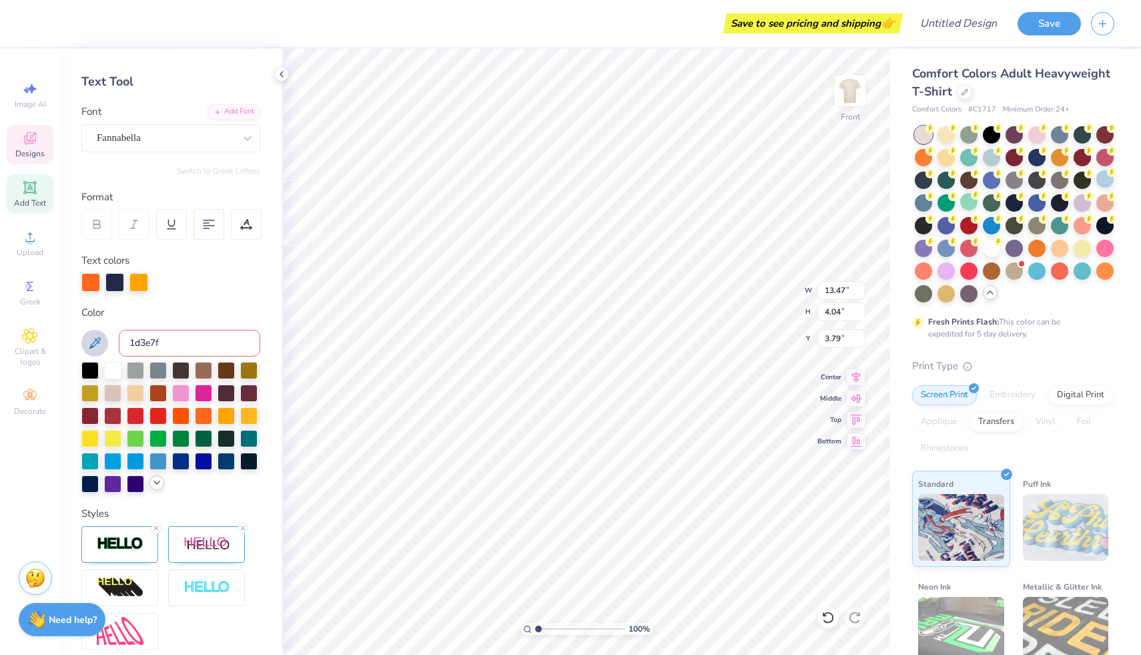
click at [152, 488] on icon at bounding box center [157, 482] width 11 height 11
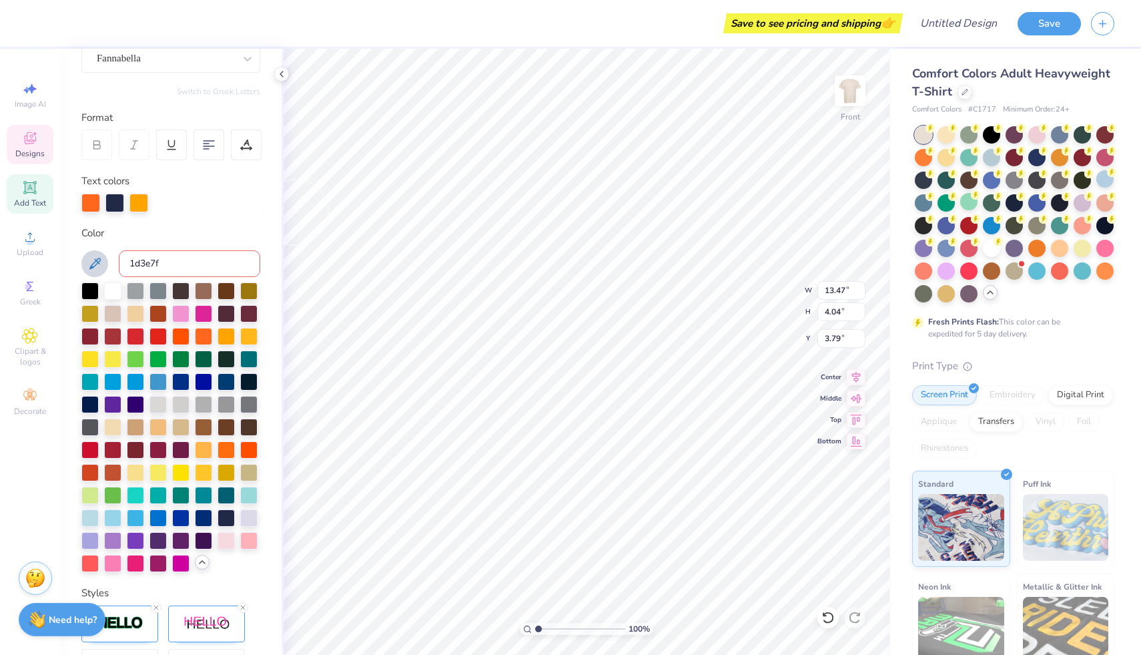
scroll to position [0, 0]
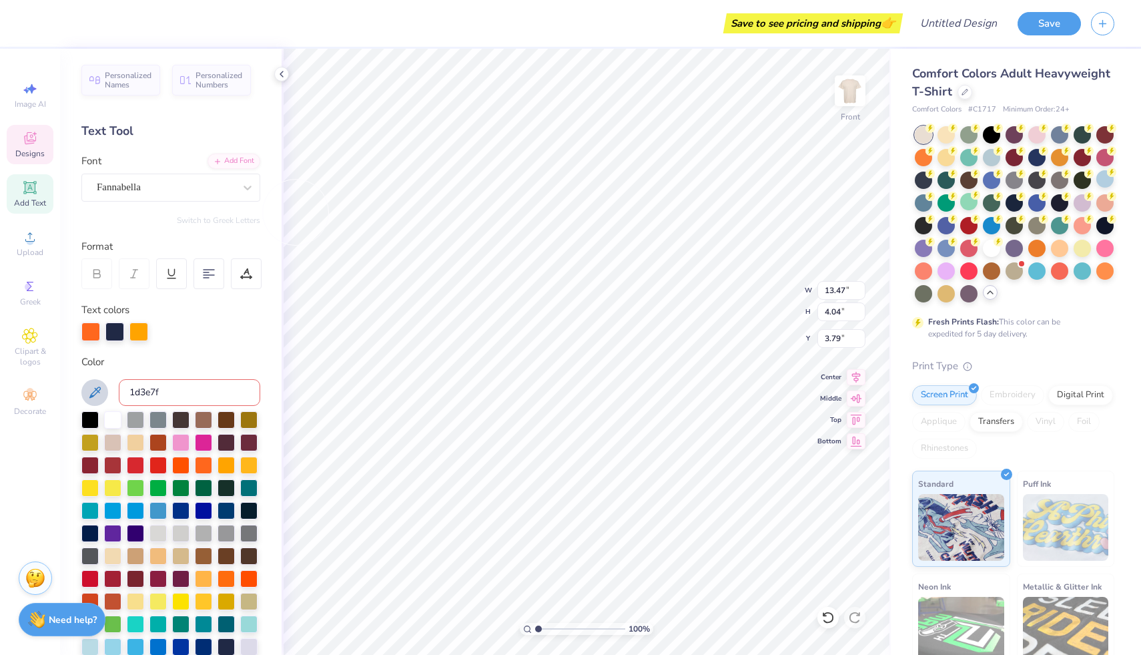
click at [102, 386] on icon at bounding box center [95, 392] width 16 height 16
drag, startPoint x: 96, startPoint y: 390, endPoint x: 133, endPoint y: 375, distance: 40.4
click at [133, 375] on div "Color 1d3e7f" at bounding box center [170, 527] width 179 height 347
click at [92, 388] on icon at bounding box center [95, 392] width 16 height 16
click at [91, 393] on icon at bounding box center [95, 392] width 16 height 16
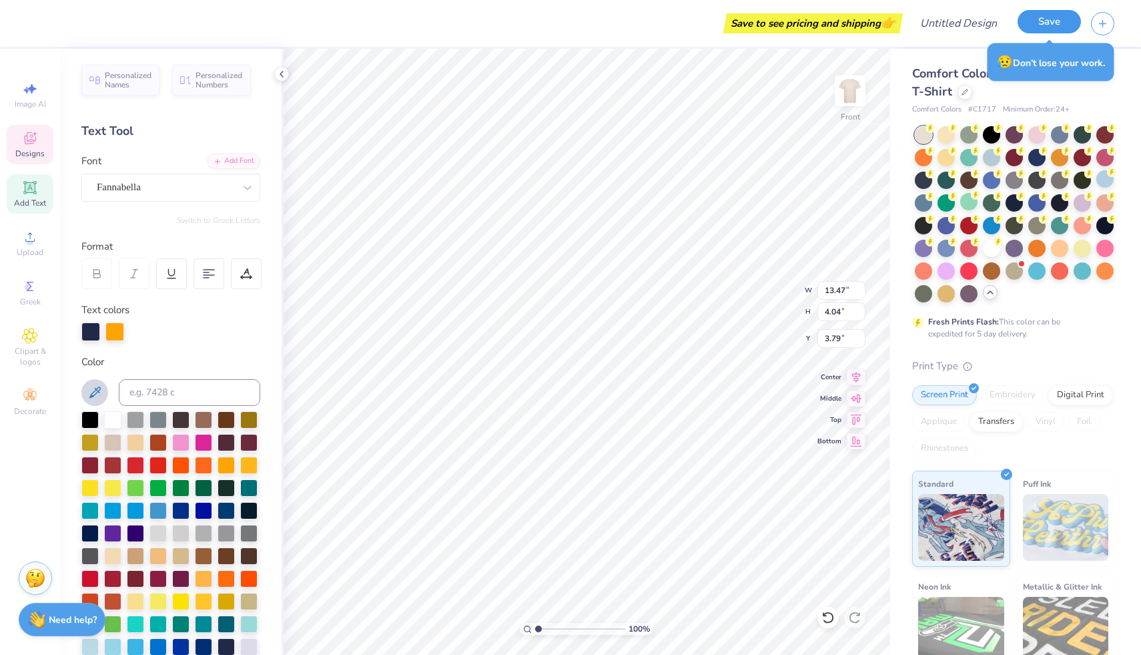
click at [1053, 25] on button "Save" at bounding box center [1049, 21] width 63 height 23
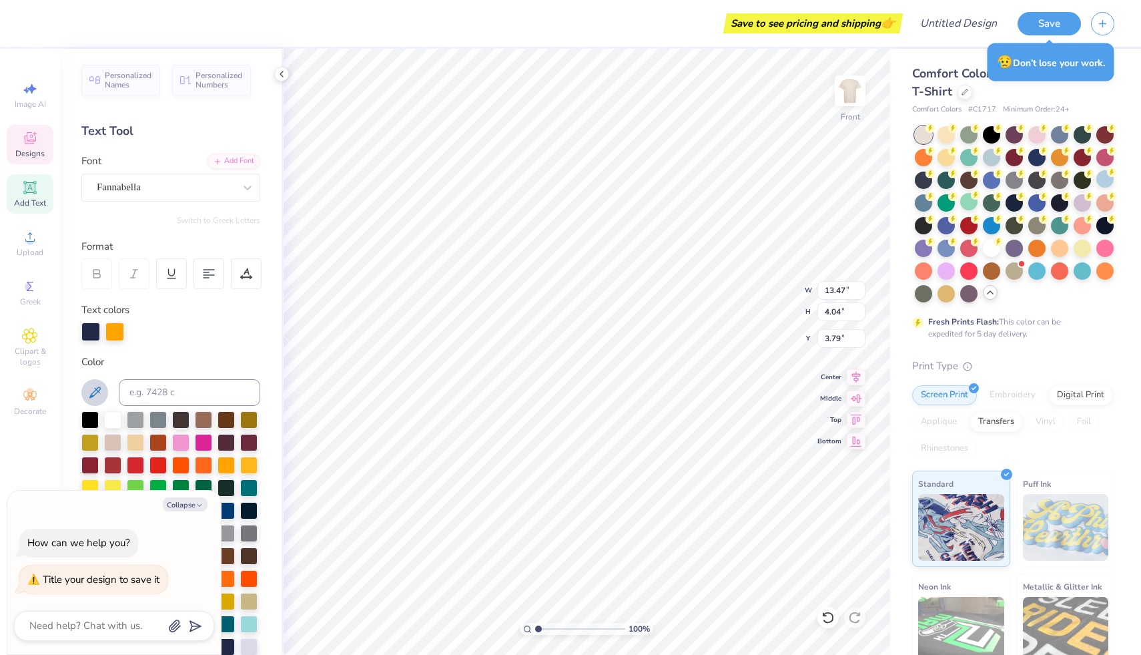
type textarea "A"
type textarea "x"
type textarea "AE"
type textarea "x"
type textarea "AED"
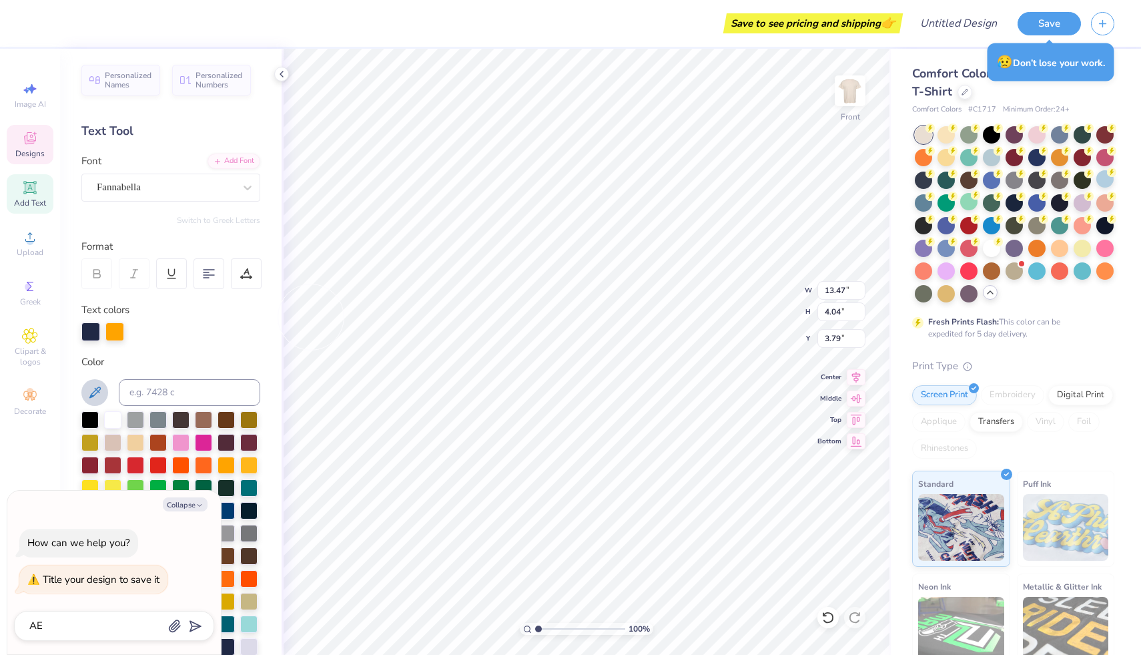
type textarea "x"
type textarea "AED"
type textarea "x"
type textarea "AED t"
type textarea "x"
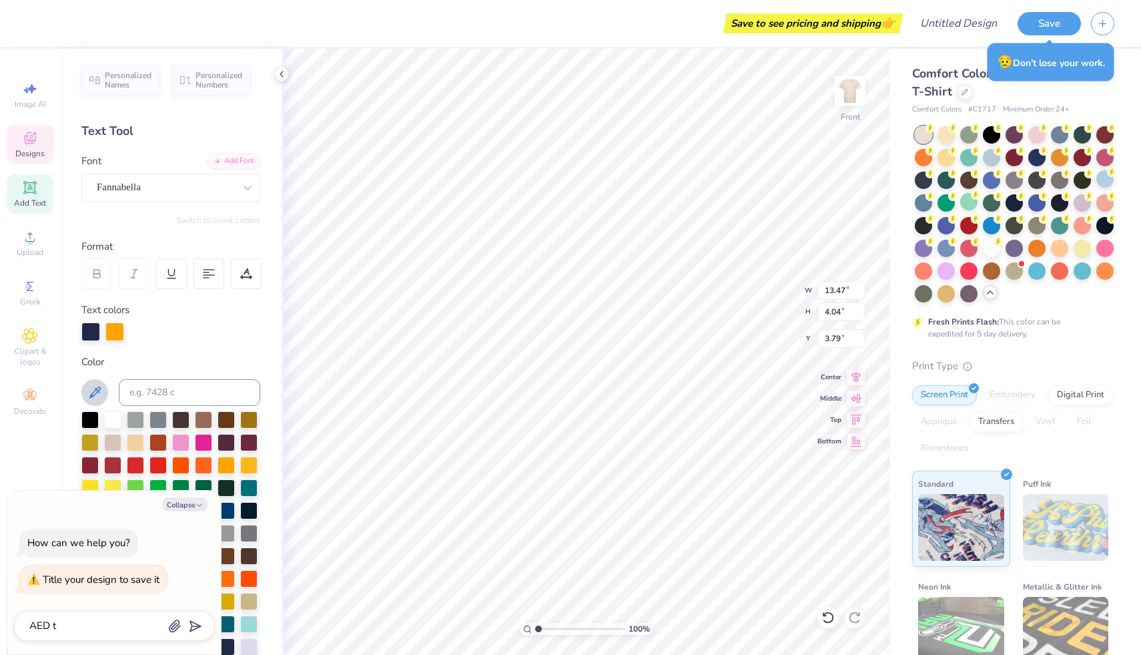
type textarea "AED t"
type textarea "x"
type textarea "AED t s"
type textarea "x"
type textarea "AED t sh"
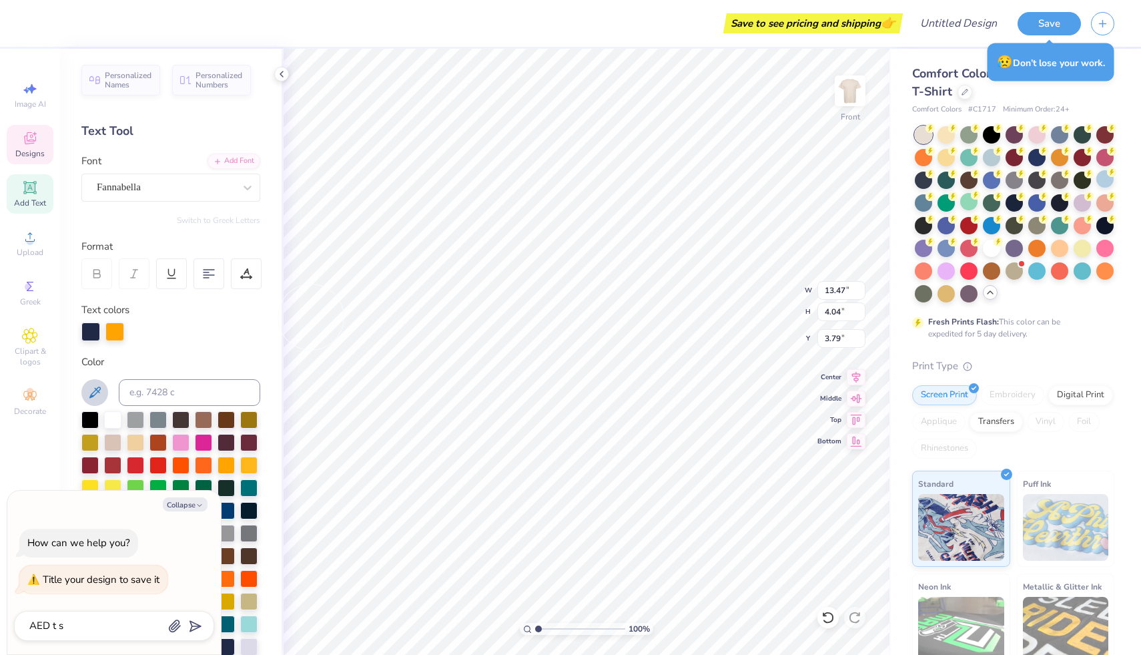
type textarea "x"
type textarea "AED t shi"
type textarea "x"
type textarea "AED t shir"
type textarea "x"
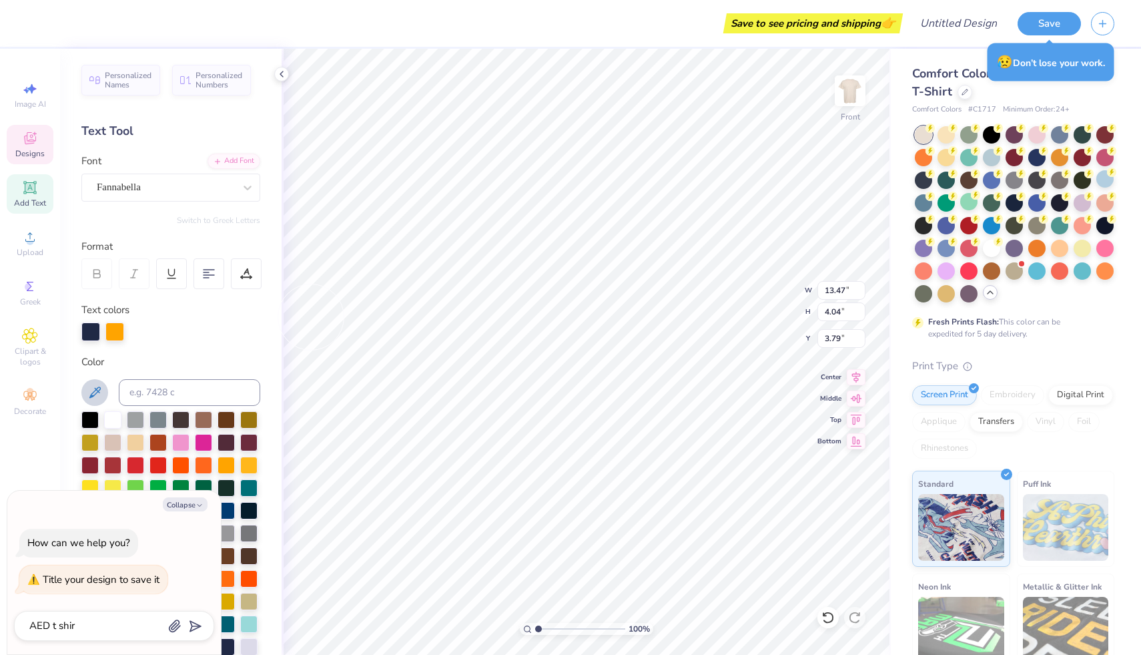
type textarea "AED t shirt"
type textarea "x"
type textarea "AED t shirts"
type textarea "x"
type textarea "AED t shirts"
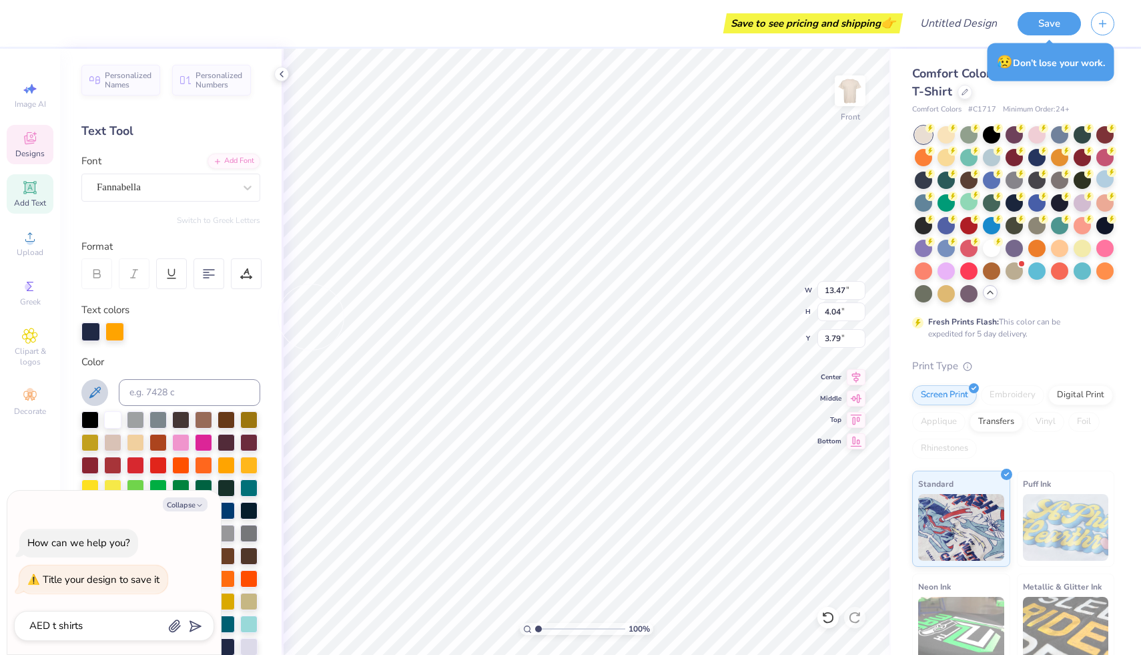
type input "AED t shirts"
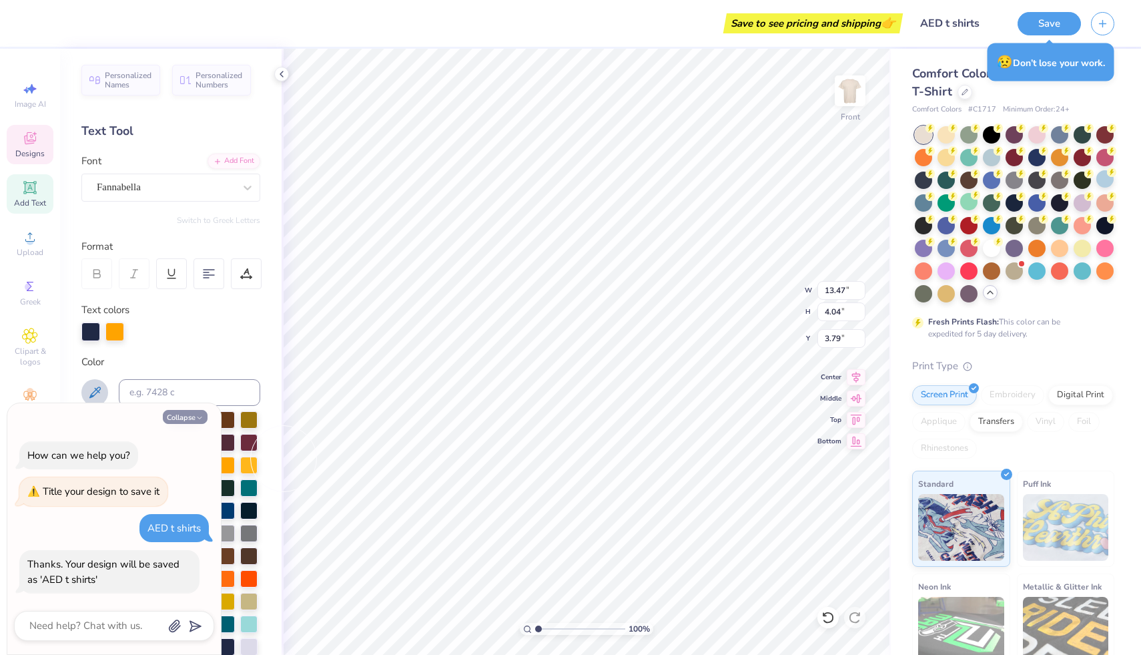
click at [193, 410] on button "Collapse" at bounding box center [185, 417] width 45 height 14
type textarea "x"
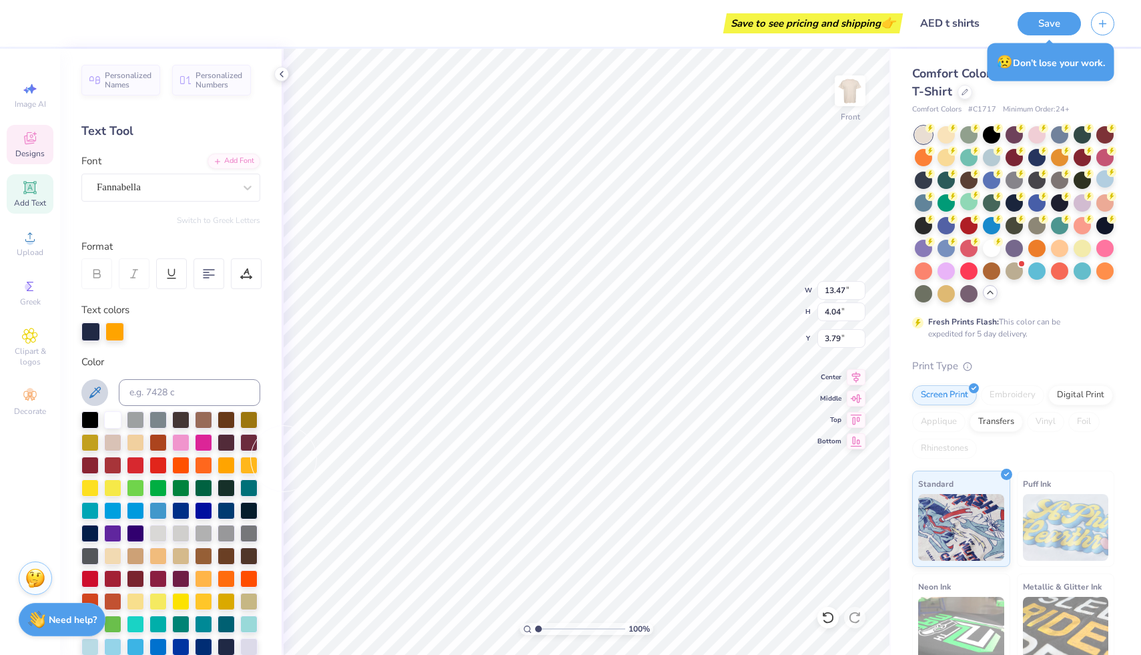
click at [89, 387] on icon at bounding box center [95, 392] width 16 height 16
type input "8.92"
type input "7.28"
type input "9.19"
click at [94, 393] on icon at bounding box center [95, 392] width 16 height 16
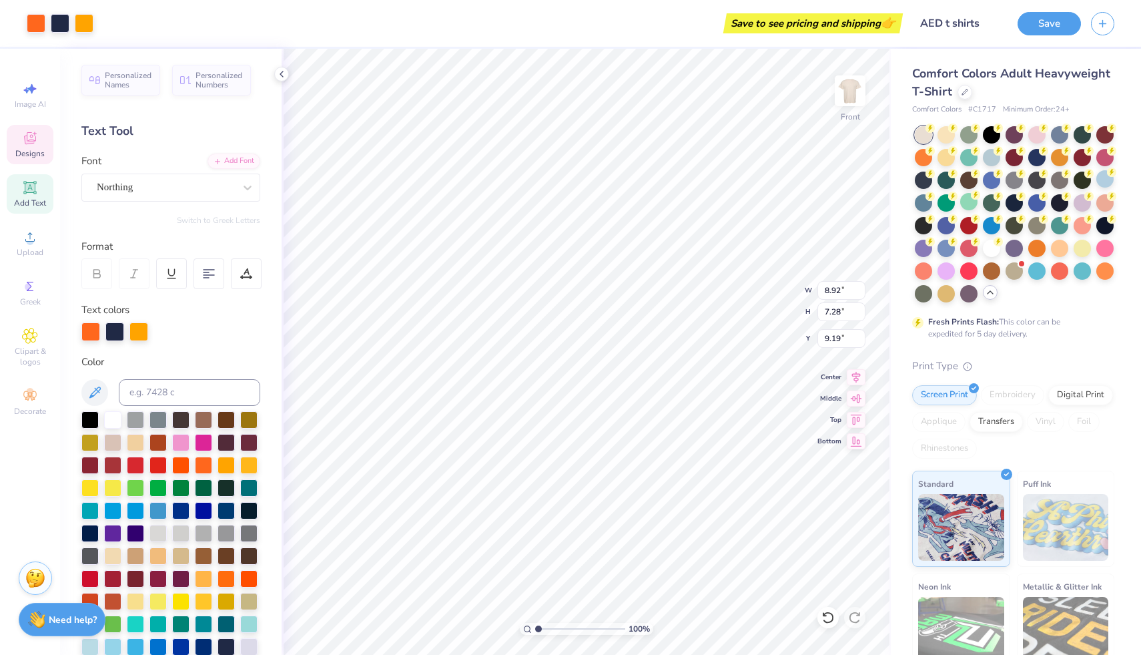
type input "9.66"
type input "2.17"
type input "7.22"
click at [97, 396] on icon at bounding box center [95, 392] width 16 height 16
click at [93, 384] on button at bounding box center [94, 392] width 27 height 27
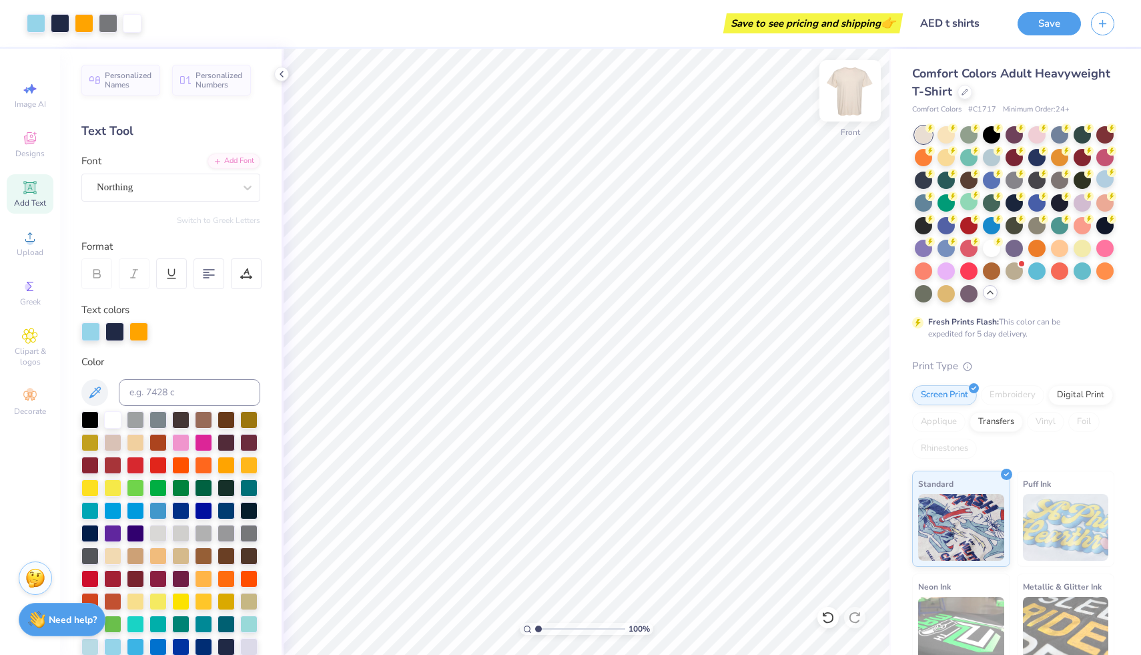
click at [855, 95] on img at bounding box center [850, 90] width 53 height 53
click at [856, 96] on img at bounding box center [850, 90] width 53 height 53
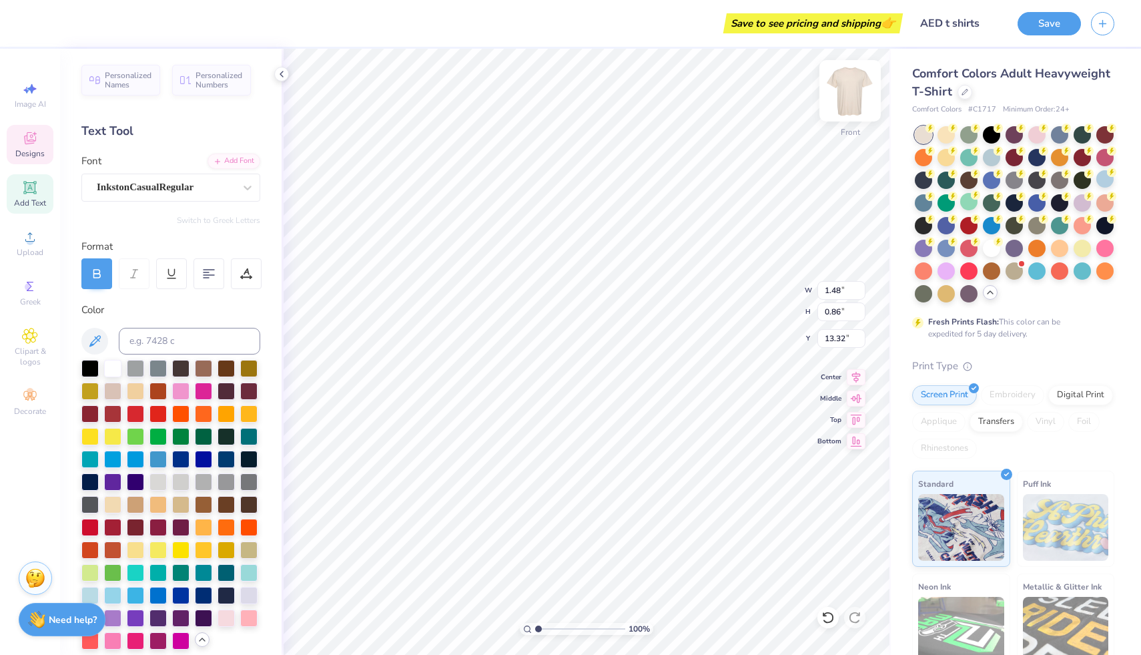
type input "3.35"
type input "2.42"
type input "12.35"
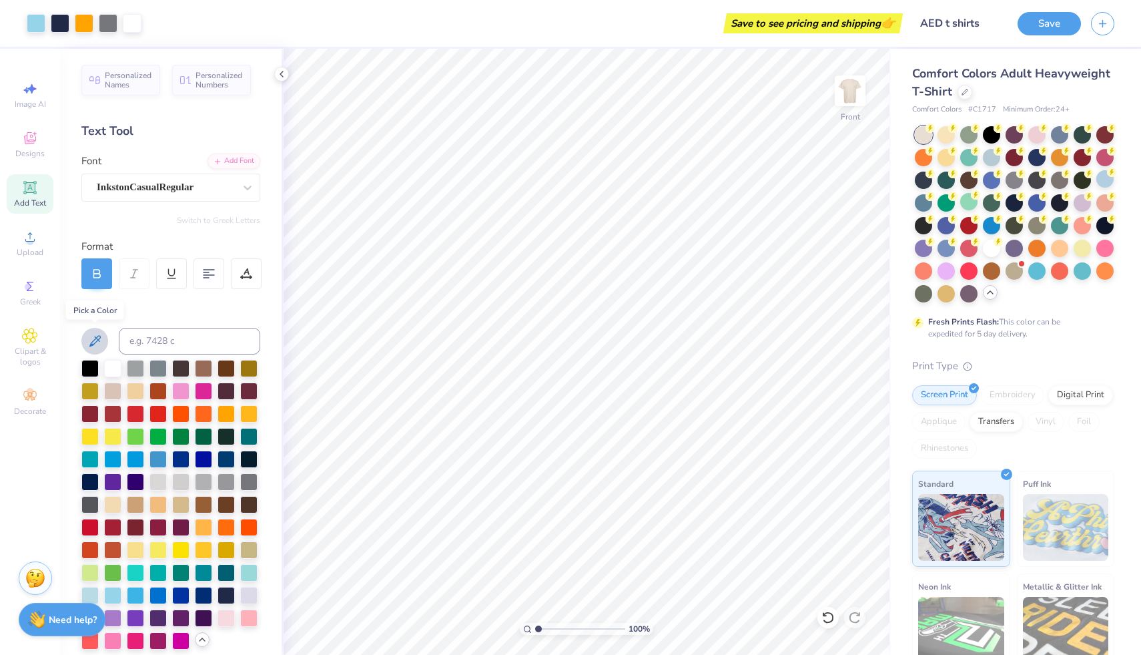
click at [95, 342] on icon at bounding box center [94, 340] width 11 height 11
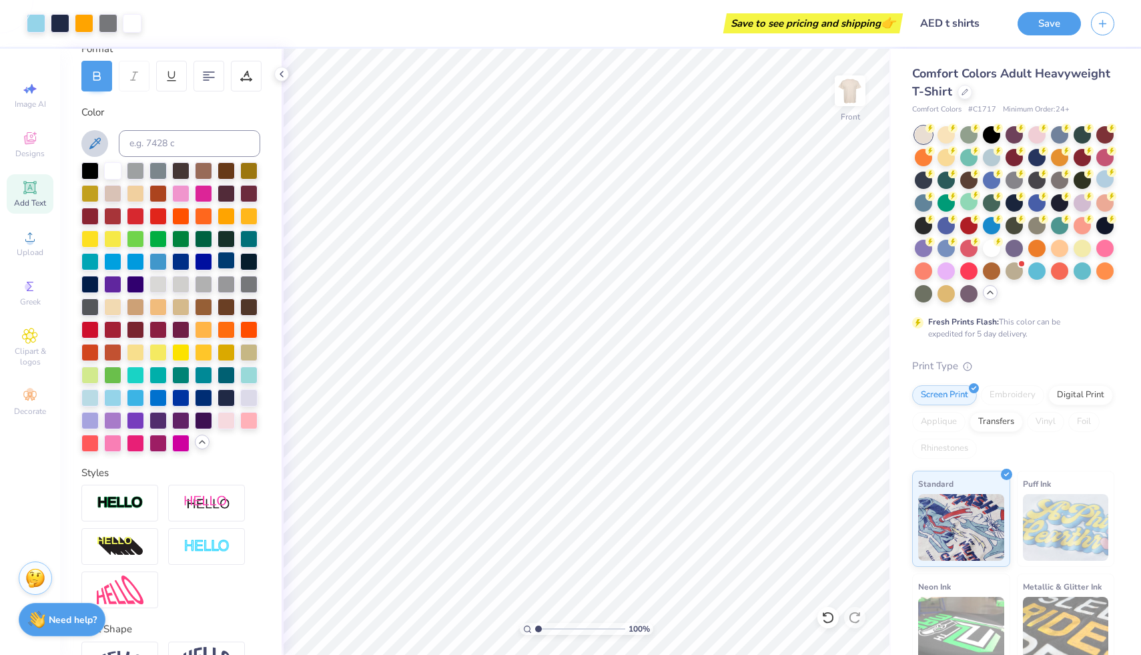
scroll to position [207, 0]
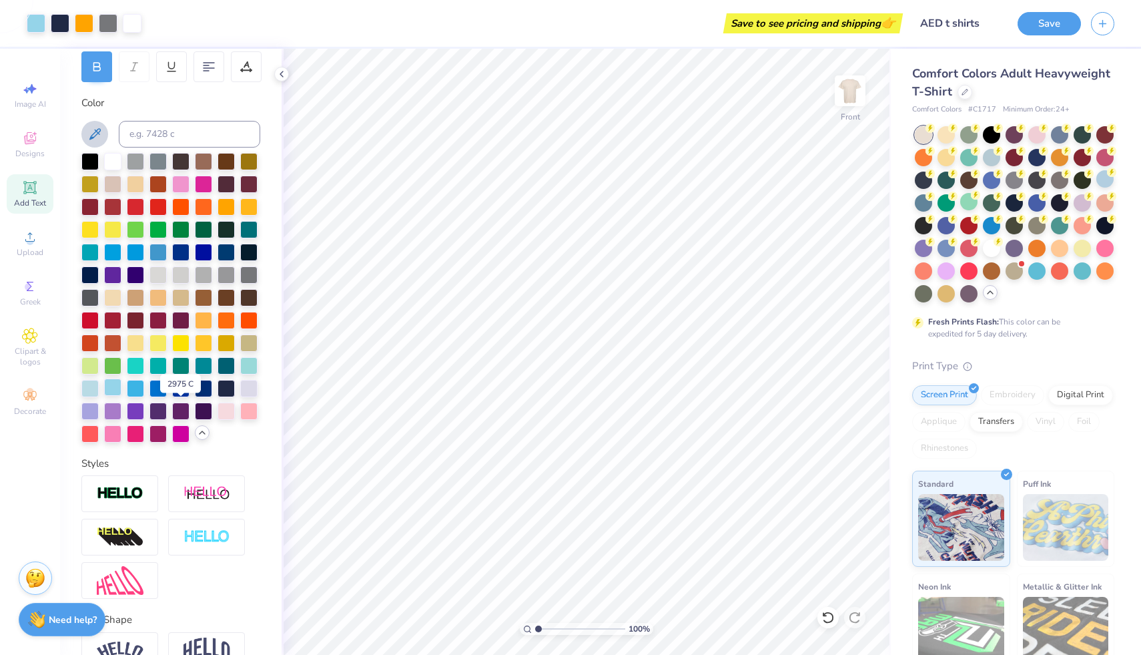
click at [121, 396] on div at bounding box center [112, 386] width 17 height 17
click at [85, 163] on div at bounding box center [89, 160] width 17 height 17
click at [827, 620] on icon at bounding box center [828, 617] width 13 height 13
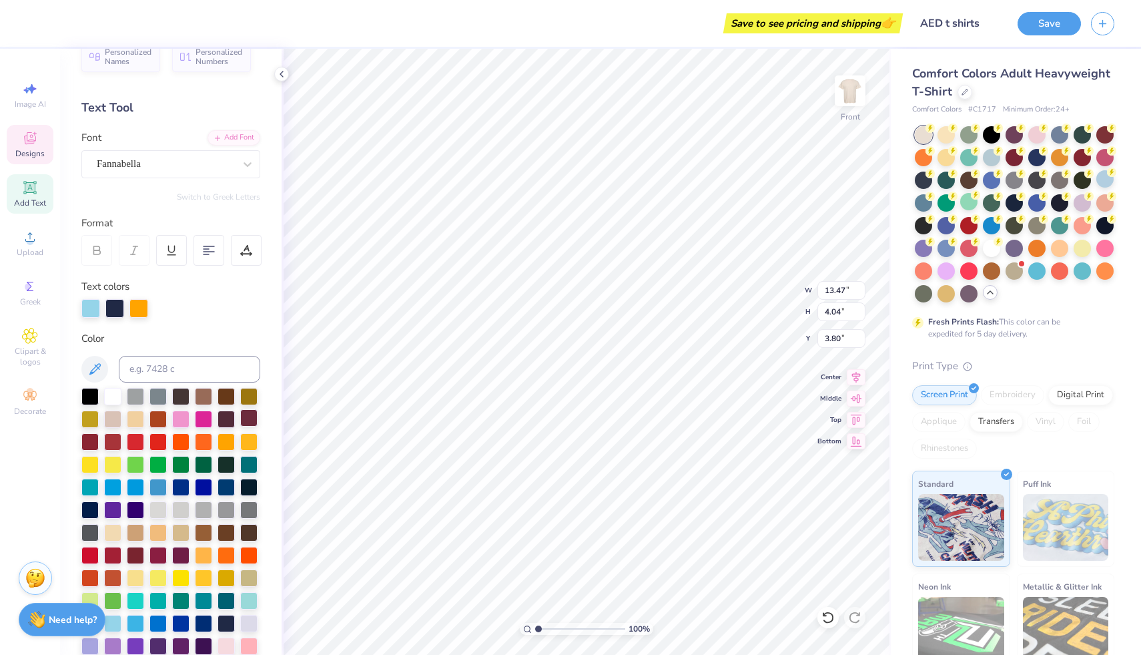
scroll to position [0, 0]
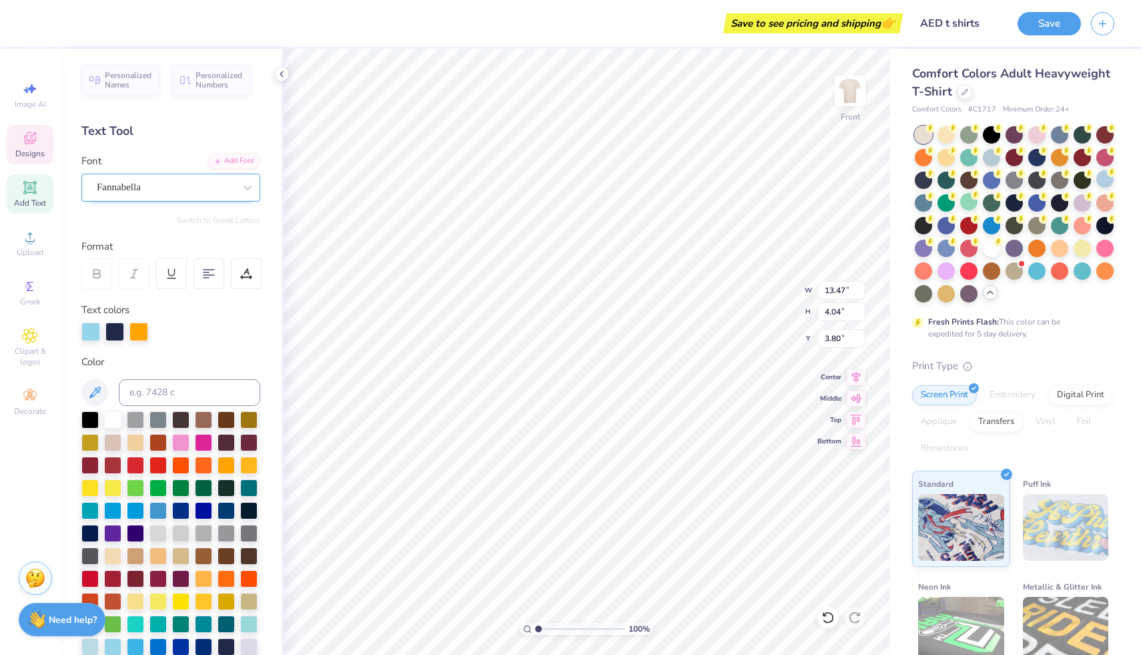
click at [124, 186] on div "Fannabella" at bounding box center [165, 187] width 140 height 21
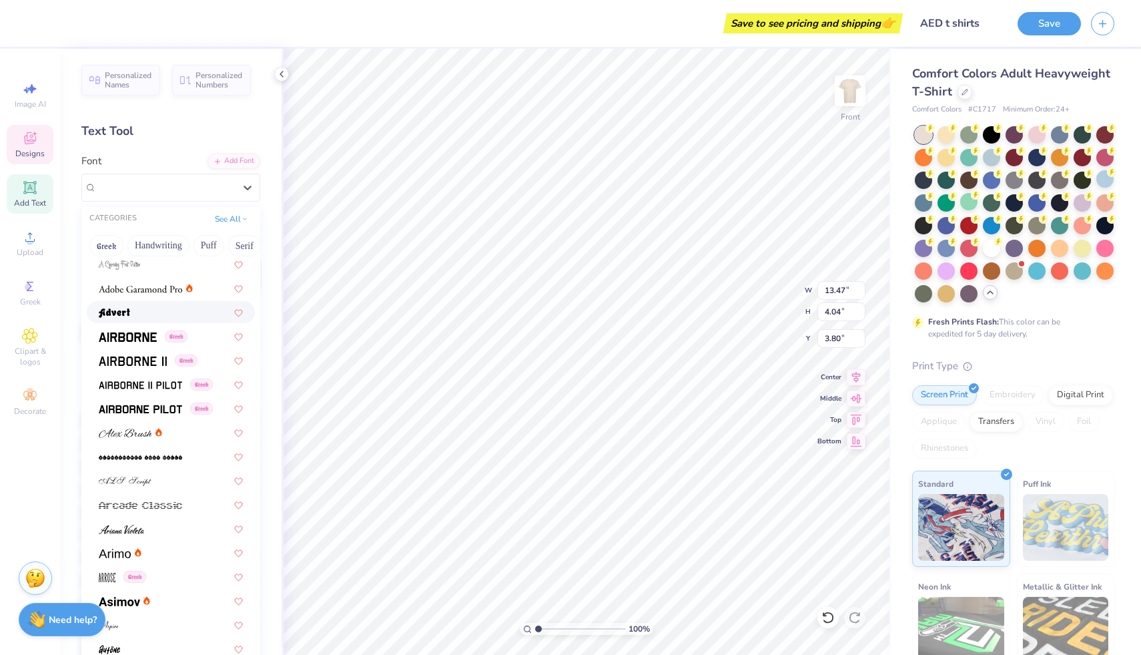
scroll to position [270, 0]
click at [129, 338] on img at bounding box center [128, 335] width 58 height 9
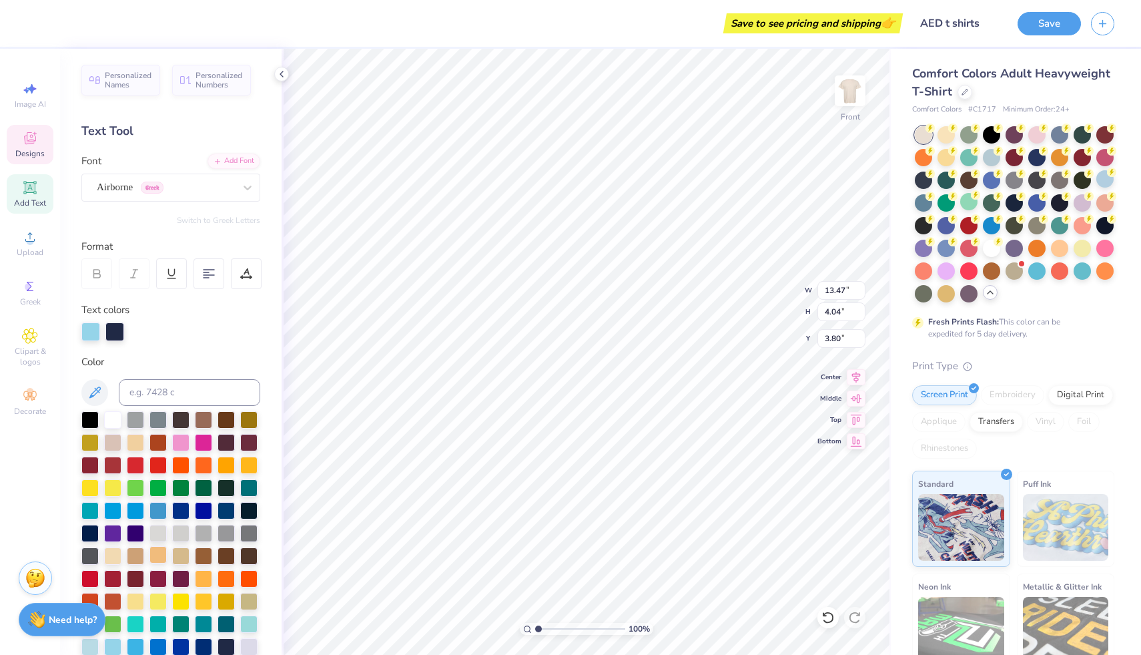
scroll to position [47, 0]
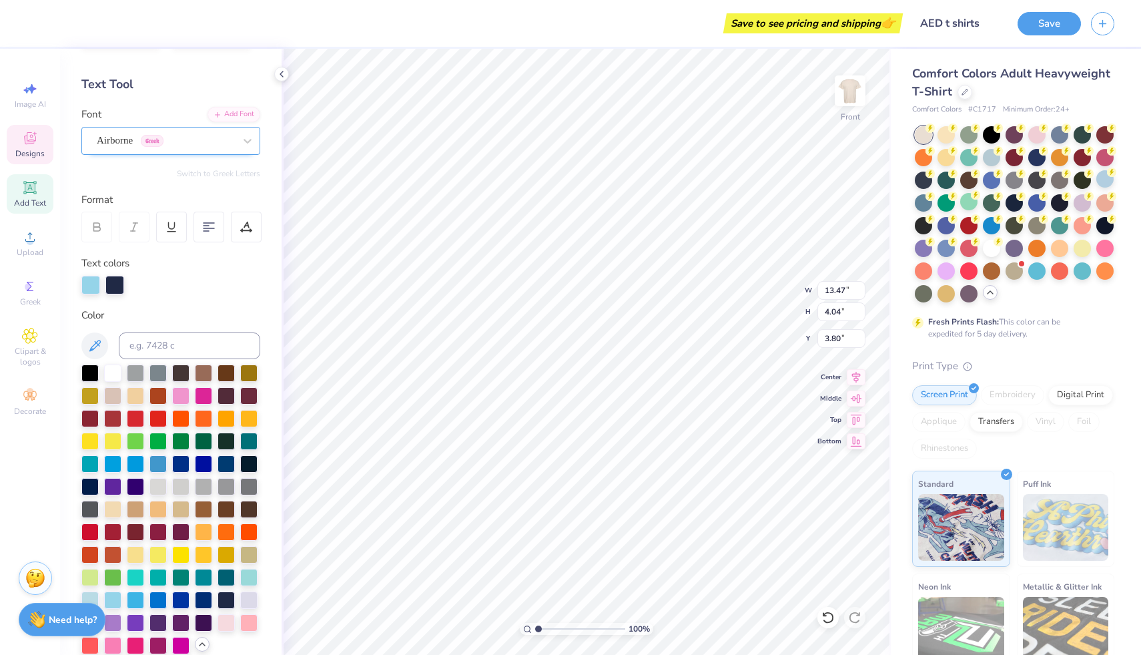
click at [191, 139] on div "Airborne Greek" at bounding box center [165, 140] width 140 height 21
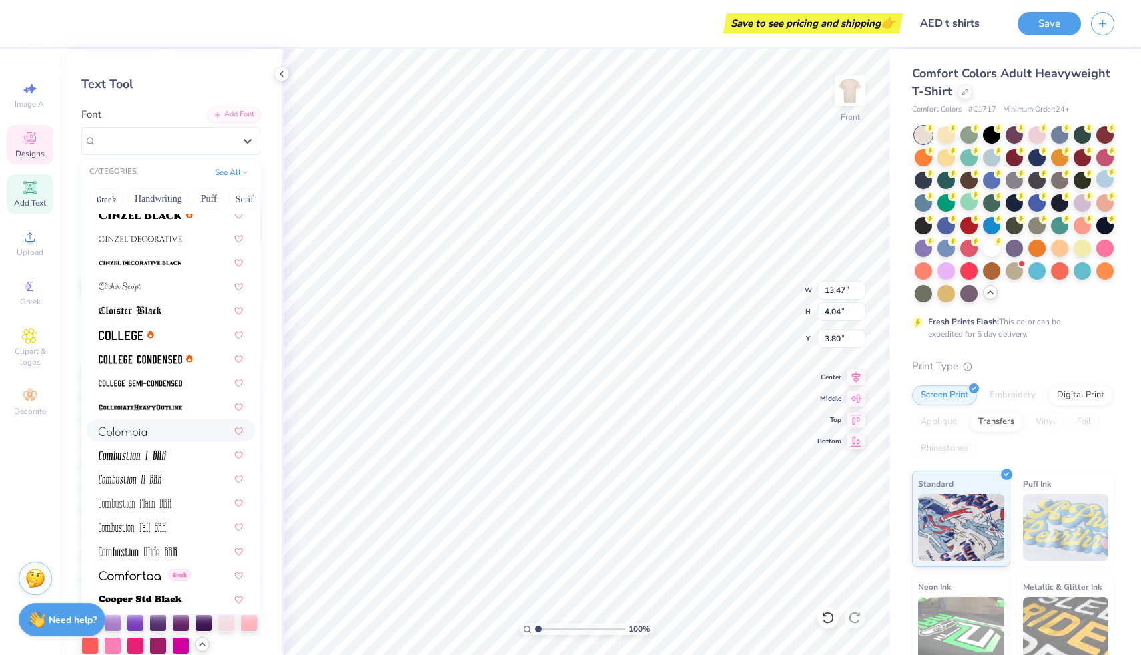
scroll to position [1743, 0]
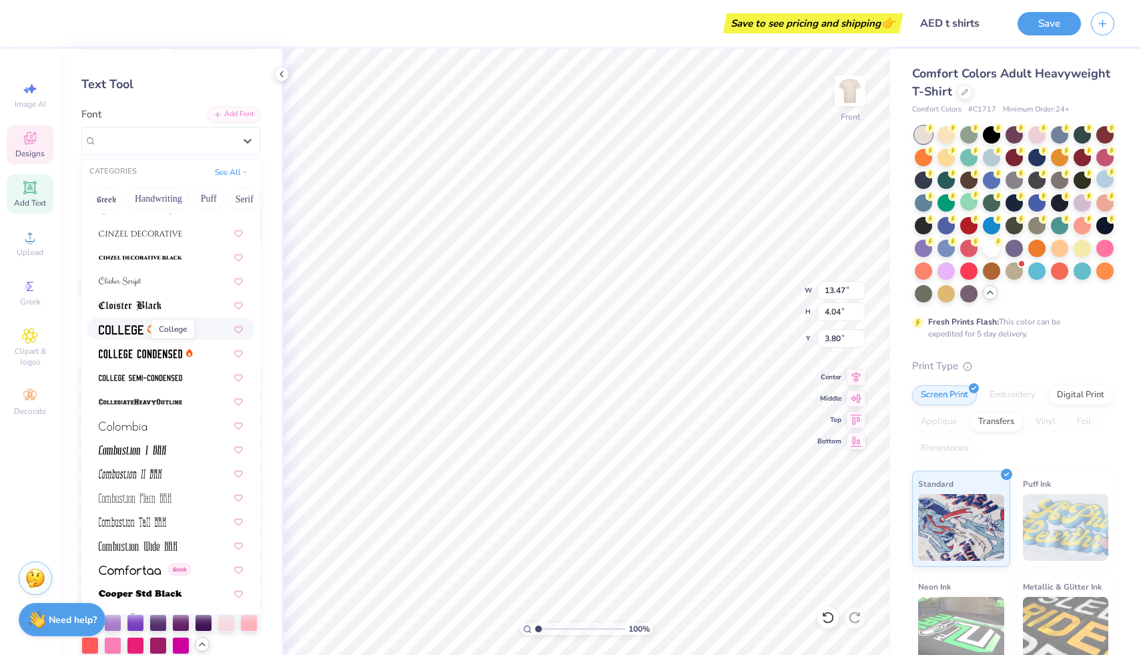
click at [129, 332] on img at bounding box center [121, 329] width 45 height 9
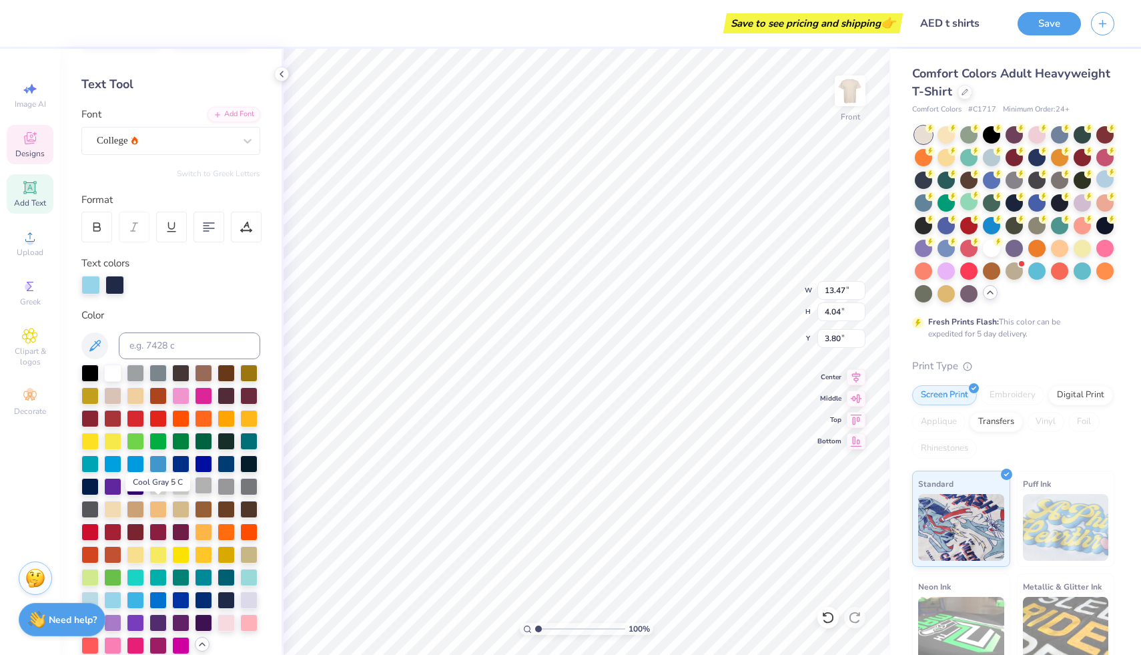
scroll to position [72, 0]
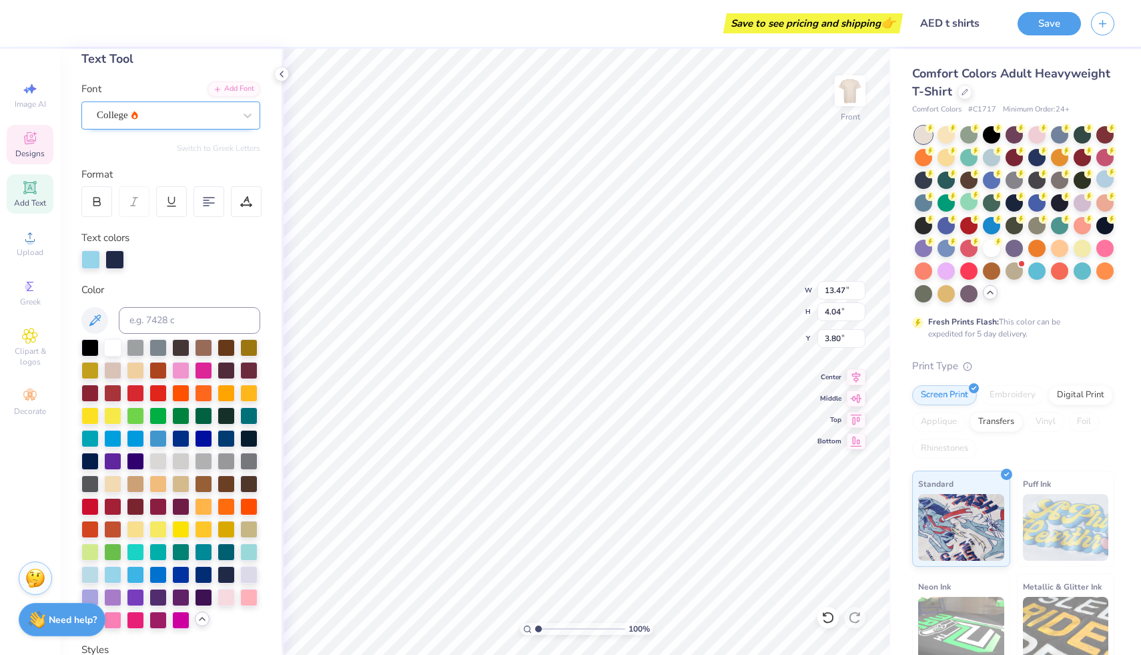
click at [160, 113] on div "College" at bounding box center [165, 115] width 140 height 21
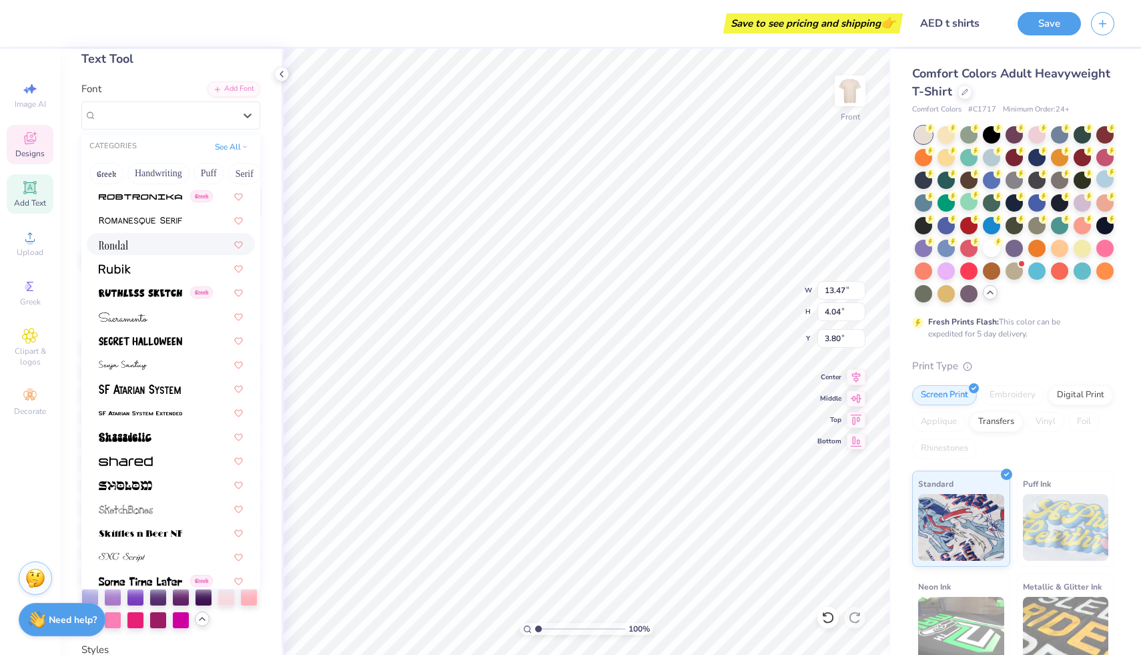
scroll to position [6224, 0]
